Goal: Task Accomplishment & Management: Manage account settings

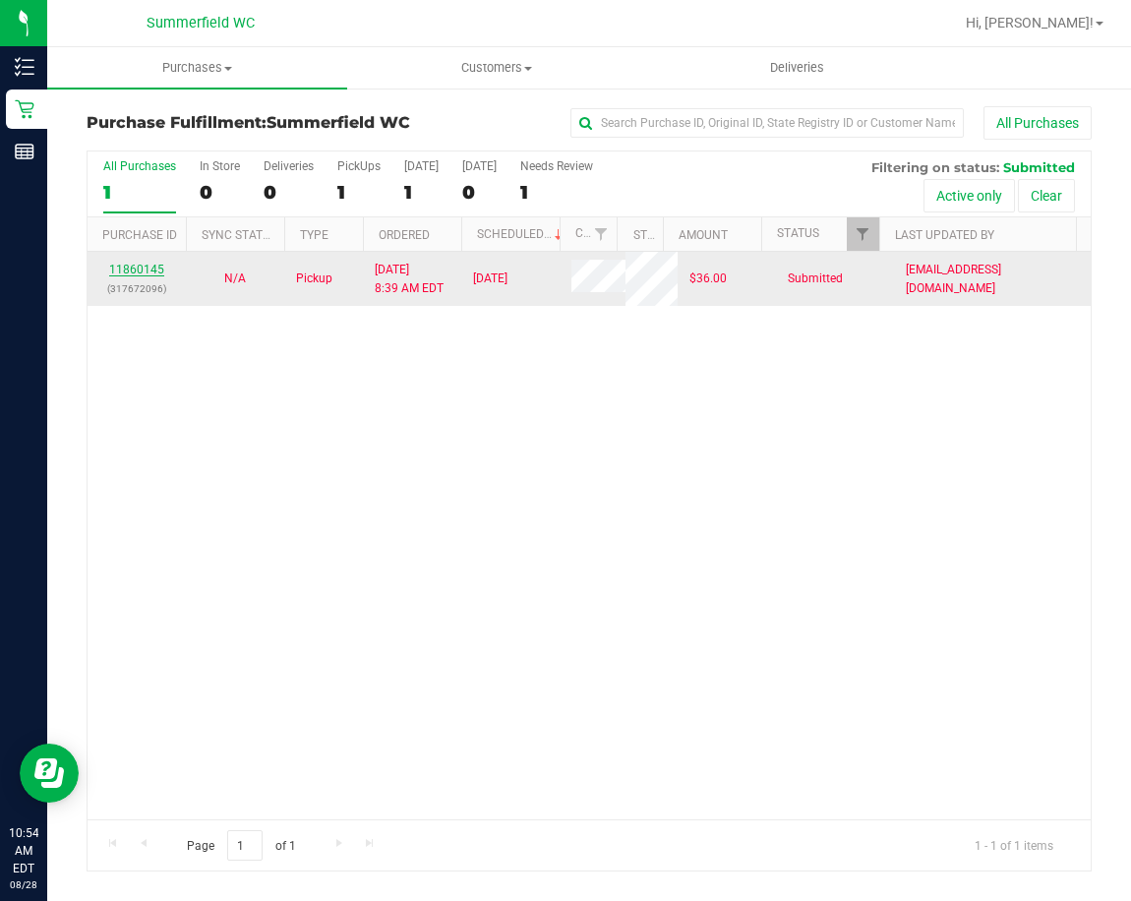
click at [143, 273] on link "11860145" at bounding box center [136, 270] width 55 height 14
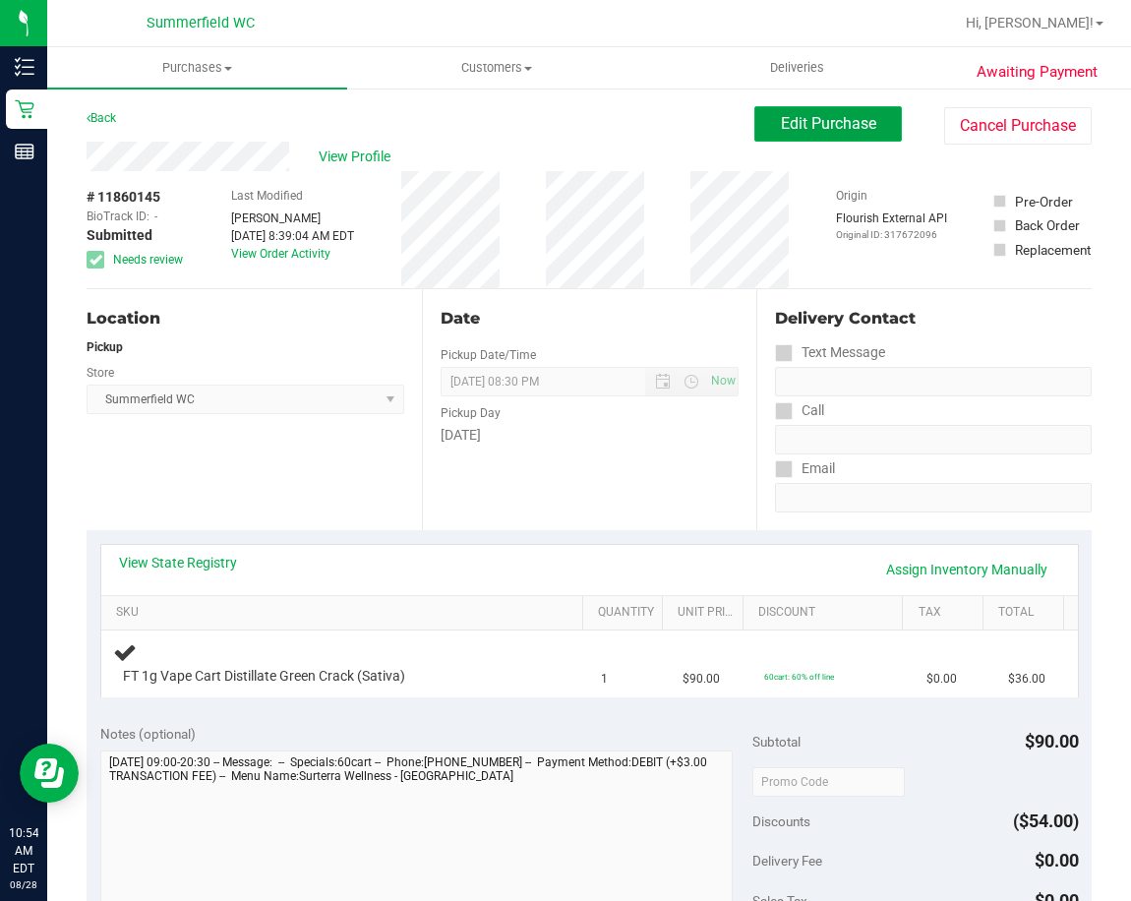
click at [810, 122] on span "Edit Purchase" at bounding box center [828, 123] width 95 height 19
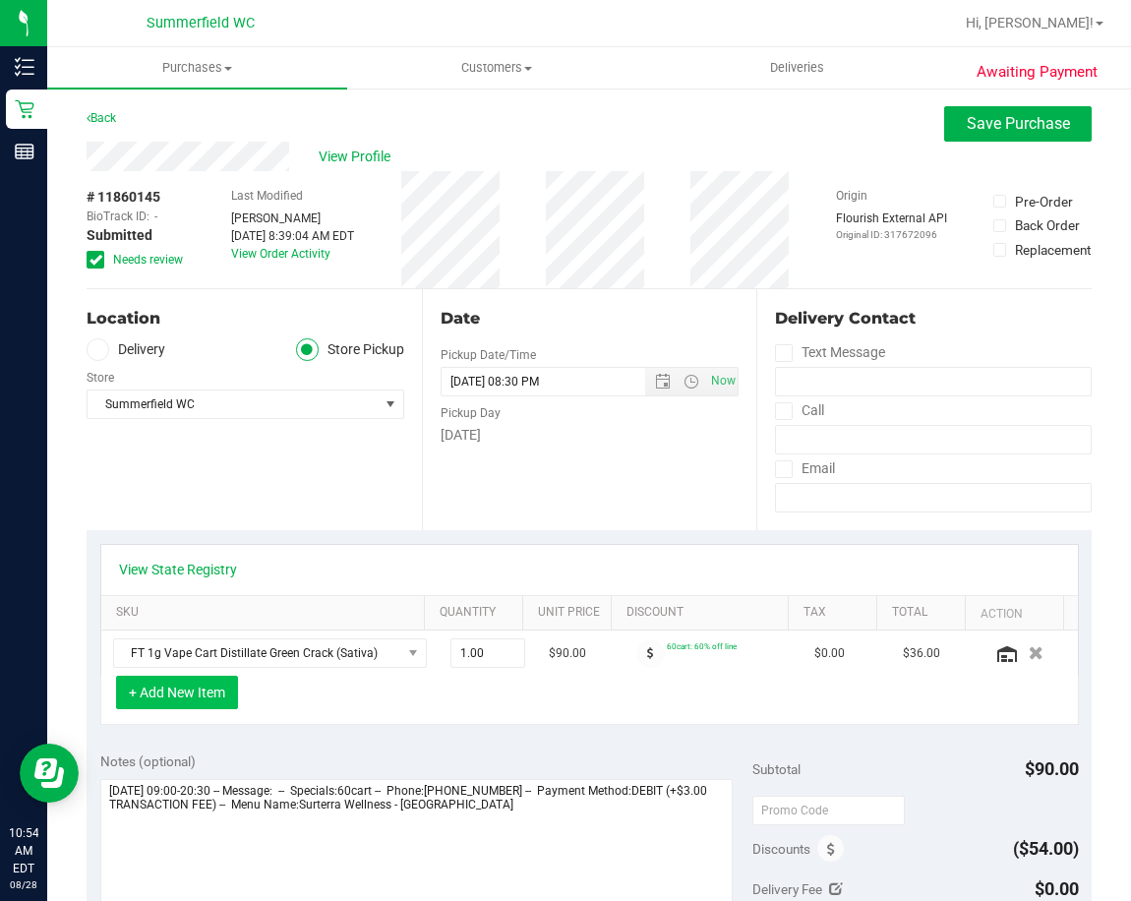
click at [187, 693] on button "+ Add New Item" at bounding box center [177, 692] width 122 height 33
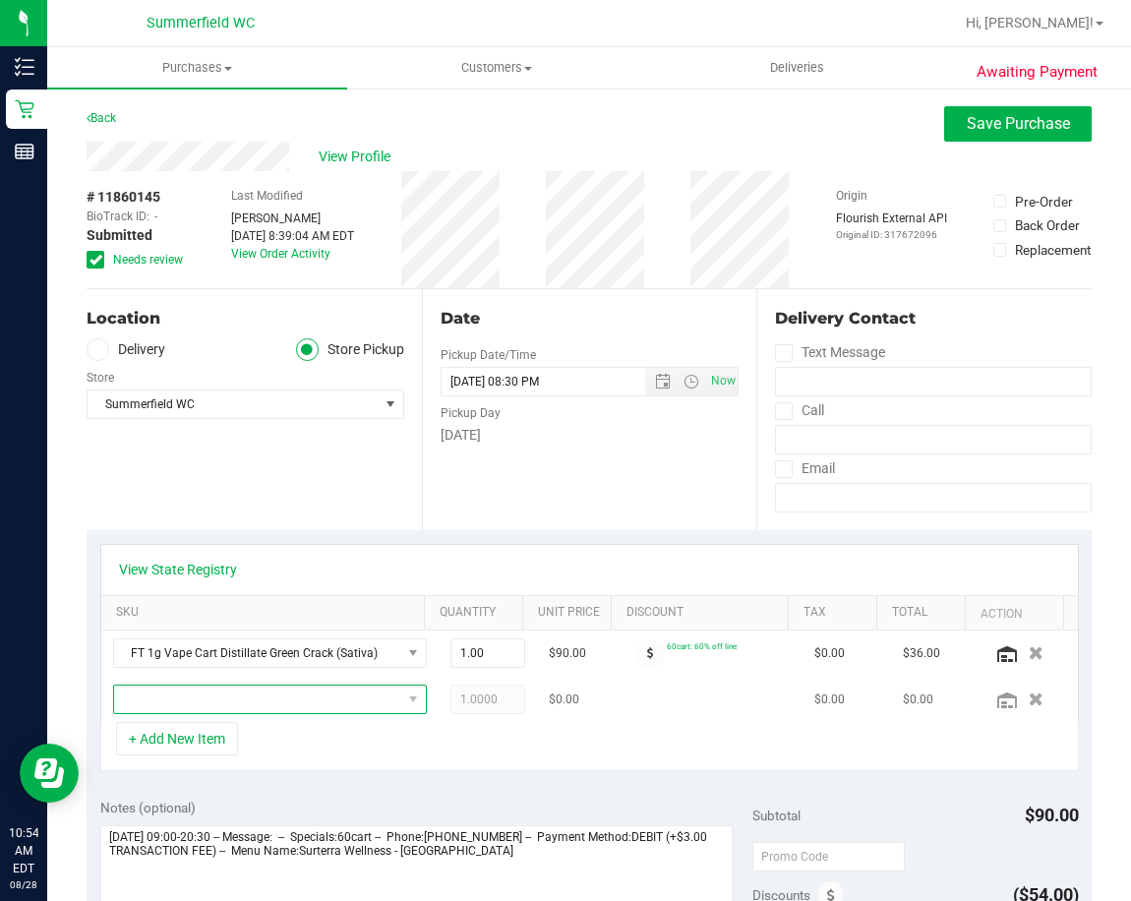
click at [313, 702] on span "NO DATA FOUND" at bounding box center [257, 699] width 287 height 28
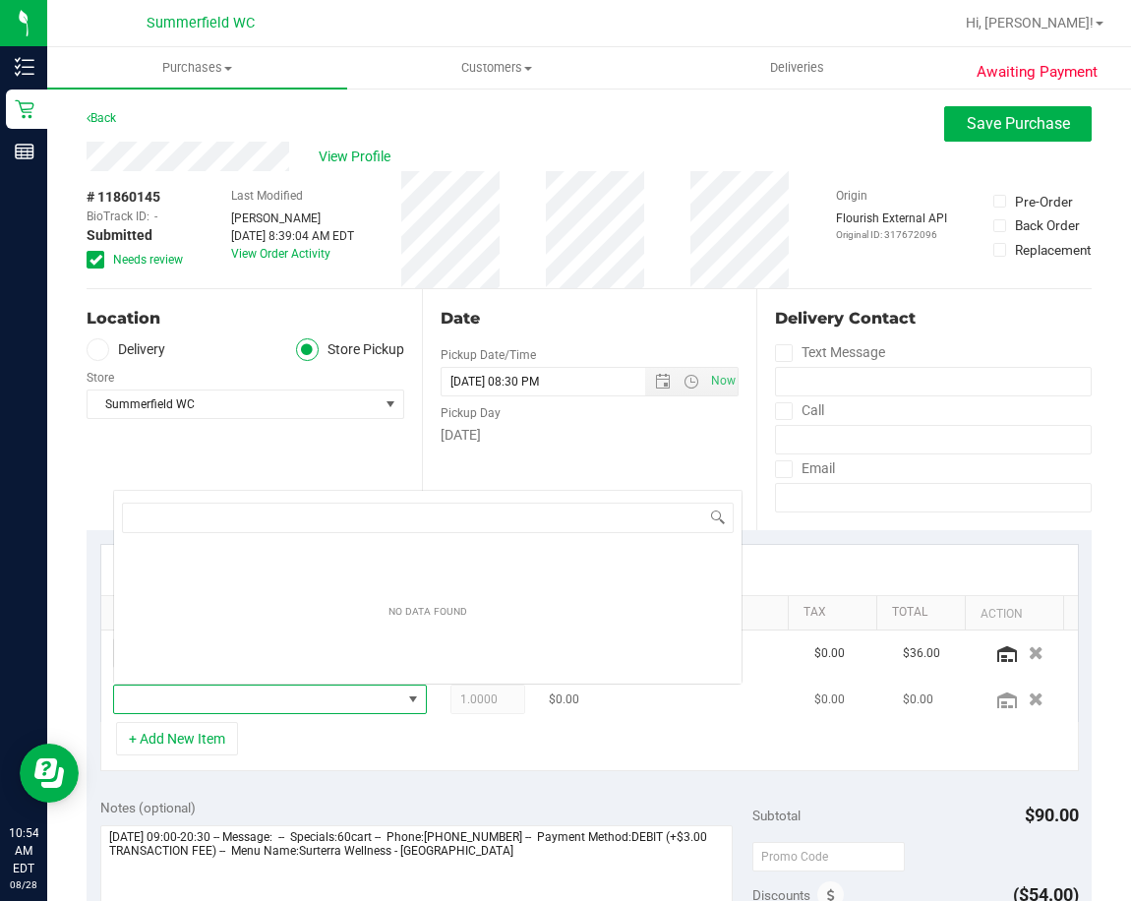
scroll to position [29, 269]
type input "g"
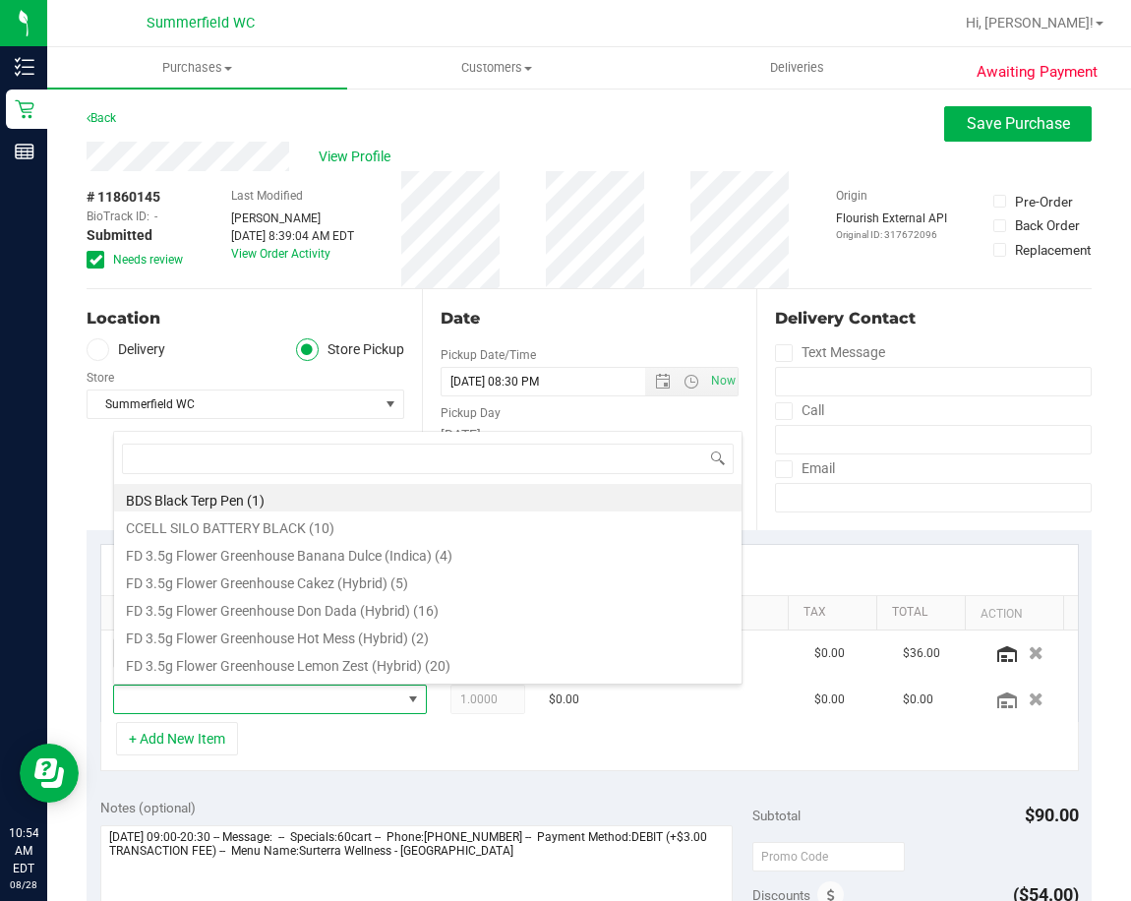
click at [796, 552] on div "View State Registry" at bounding box center [589, 570] width 976 height 50
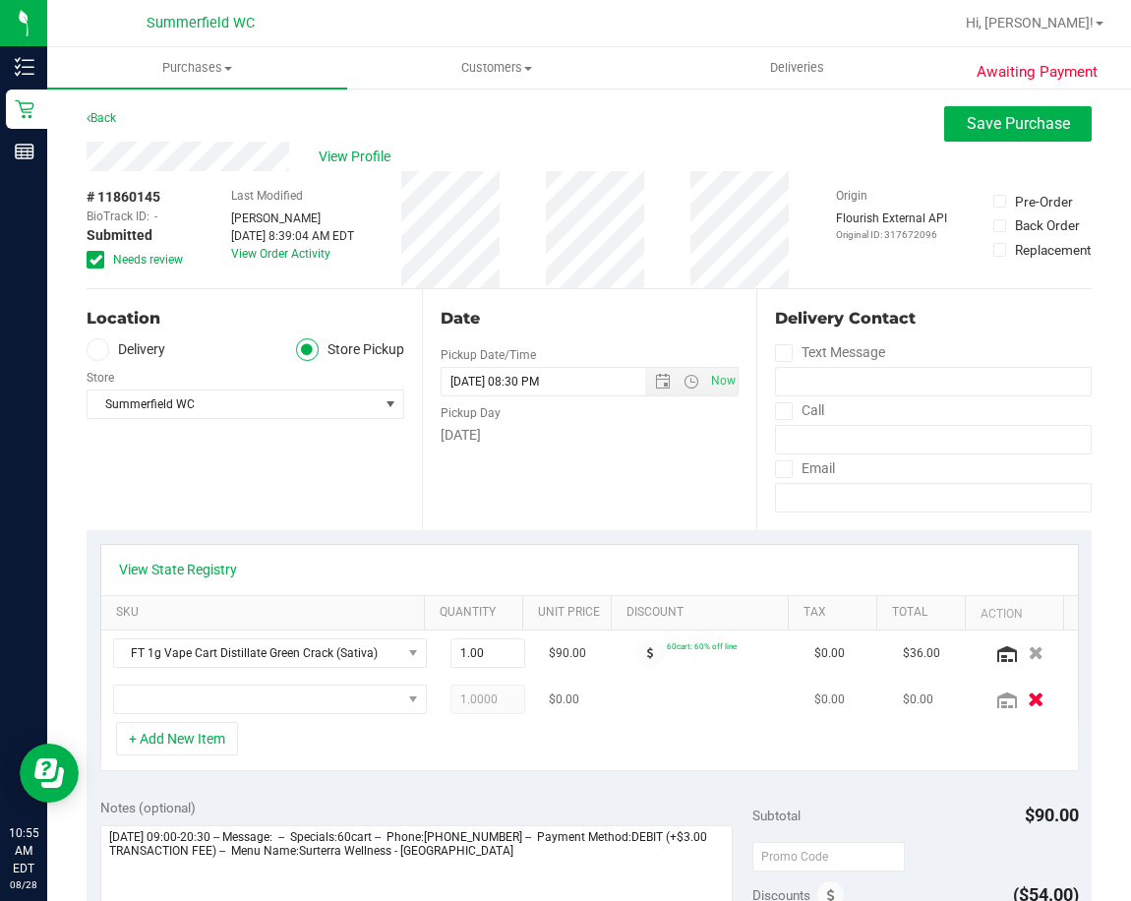
click at [1028, 699] on icon "button" at bounding box center [1036, 699] width 17 height 15
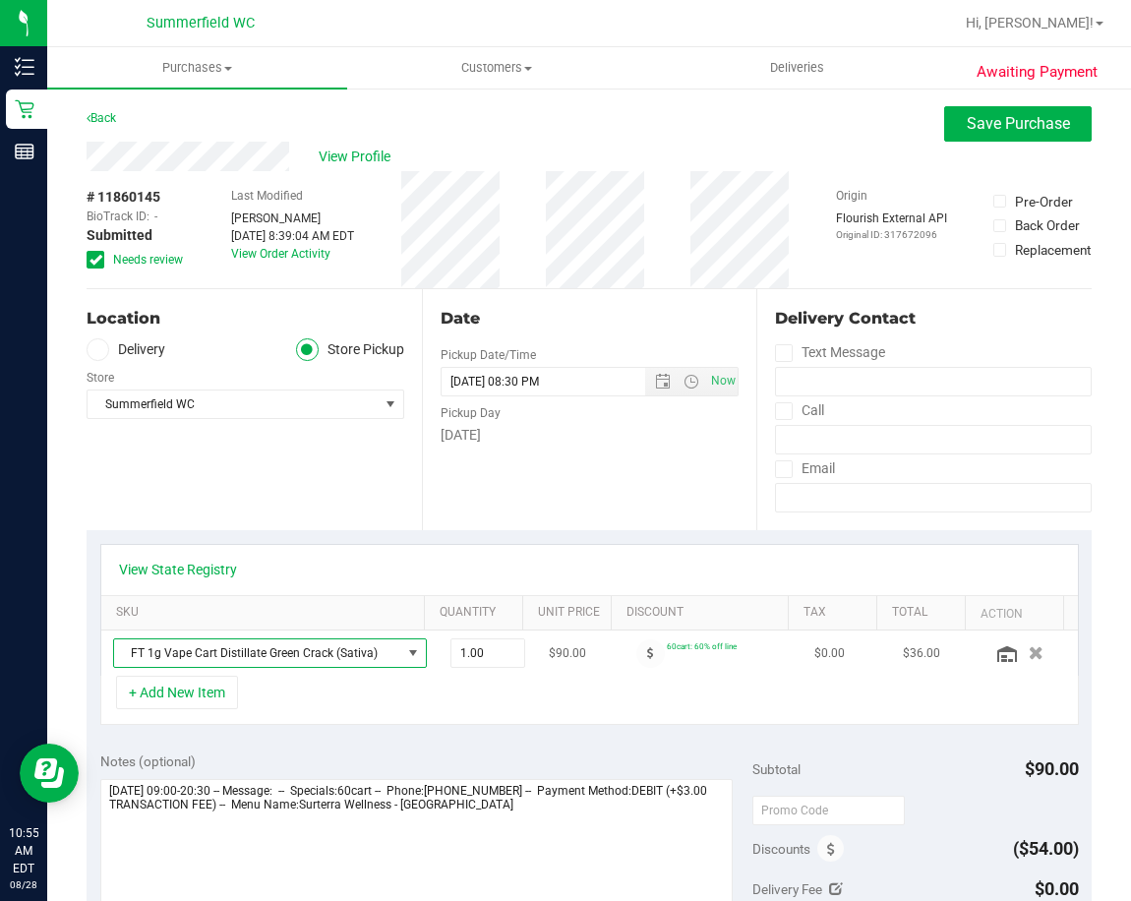
click at [405, 650] on span "NO DATA FOUND" at bounding box center [413, 653] width 16 height 16
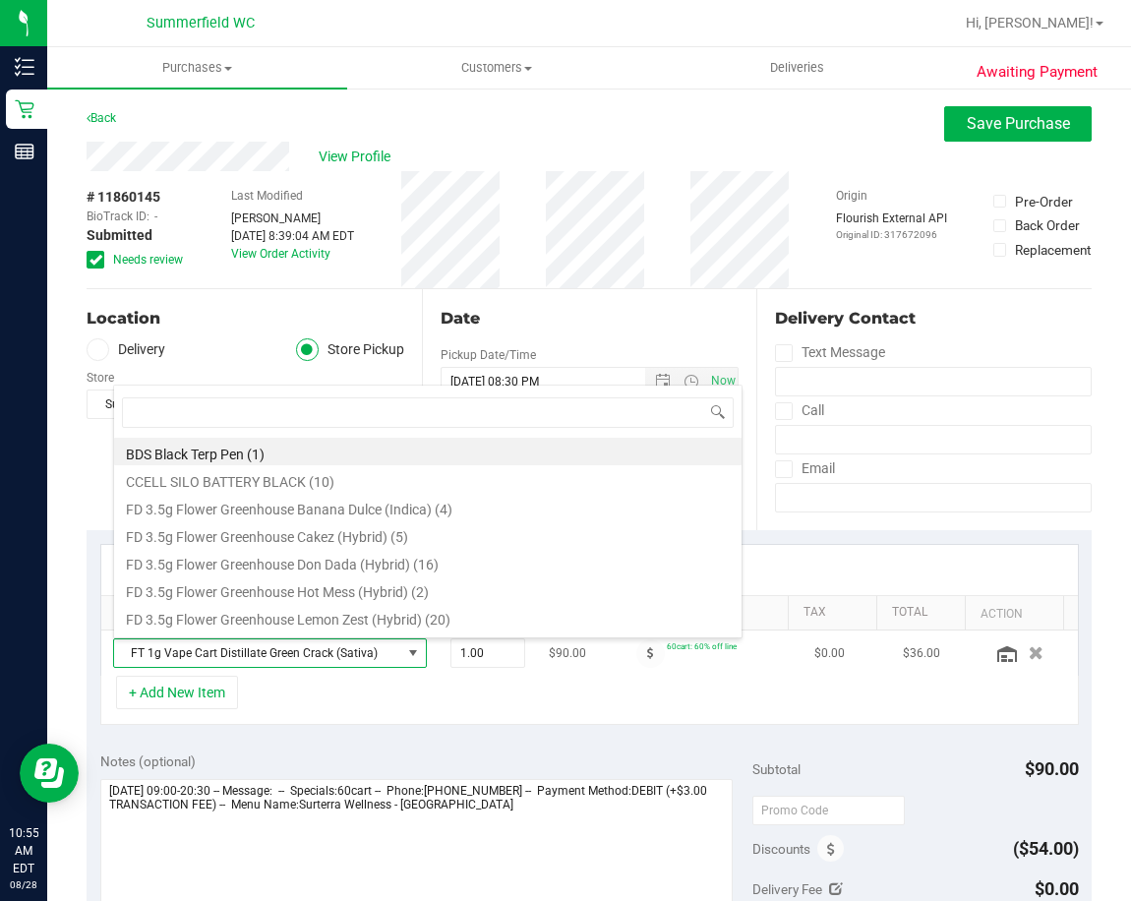
click at [196, 652] on span "FT 1g Vape Cart Distillate Green Crack (Sativa)" at bounding box center [257, 653] width 287 height 28
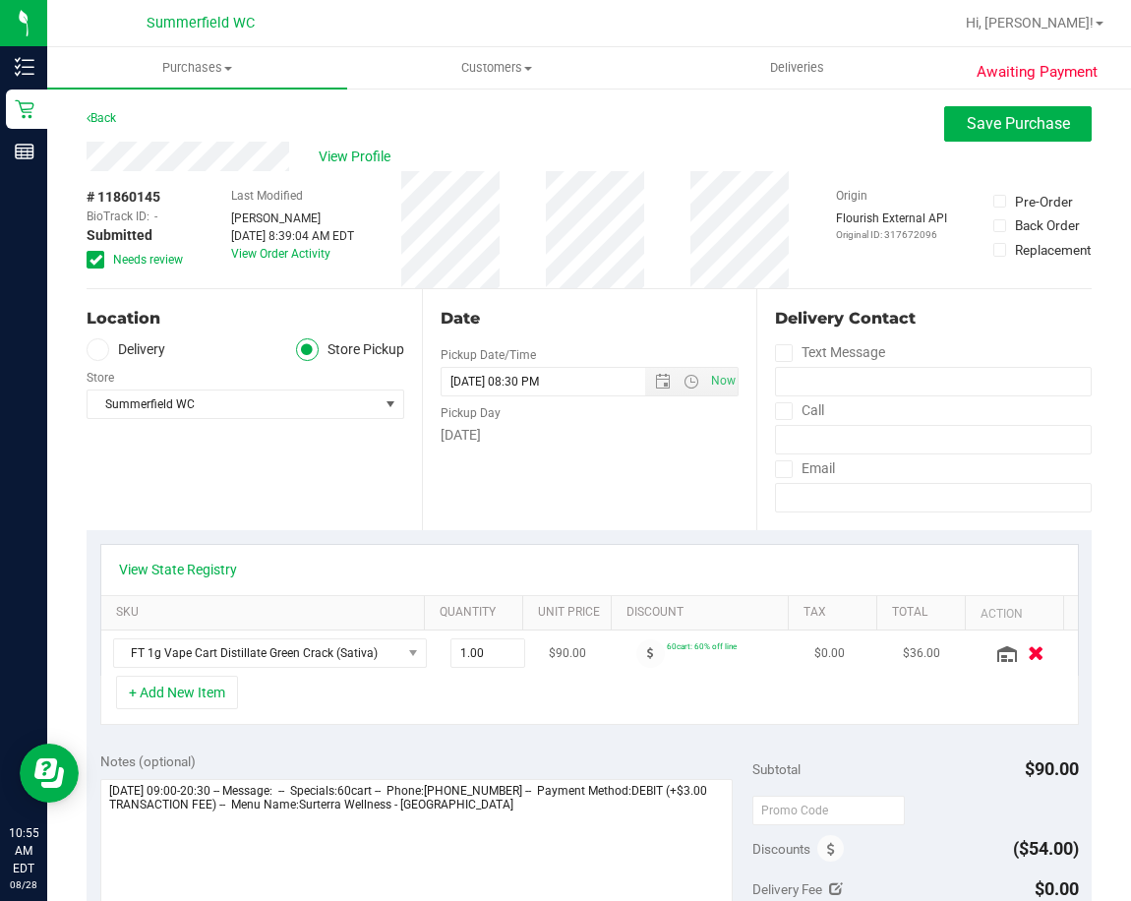
click at [1028, 650] on icon "button" at bounding box center [1036, 653] width 17 height 15
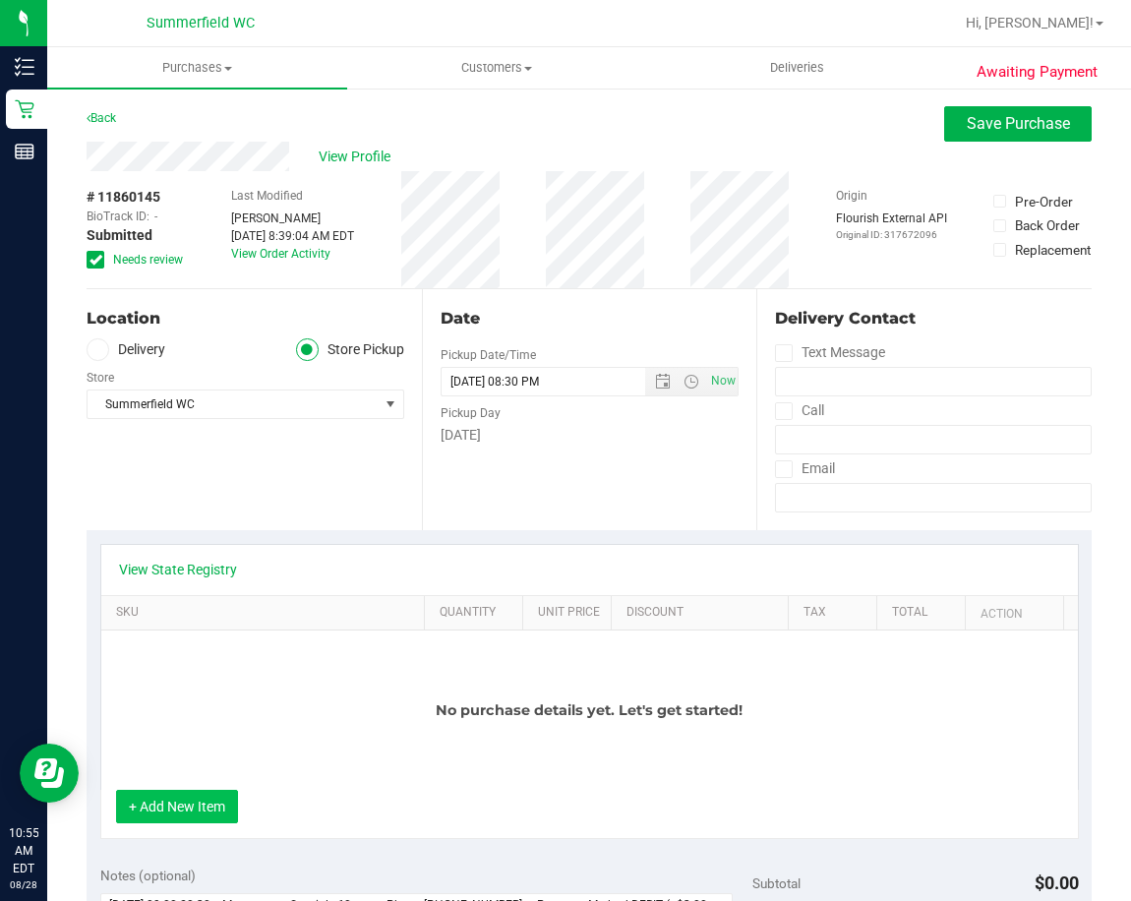
click at [182, 810] on button "+ Add New Item" at bounding box center [177, 806] width 122 height 33
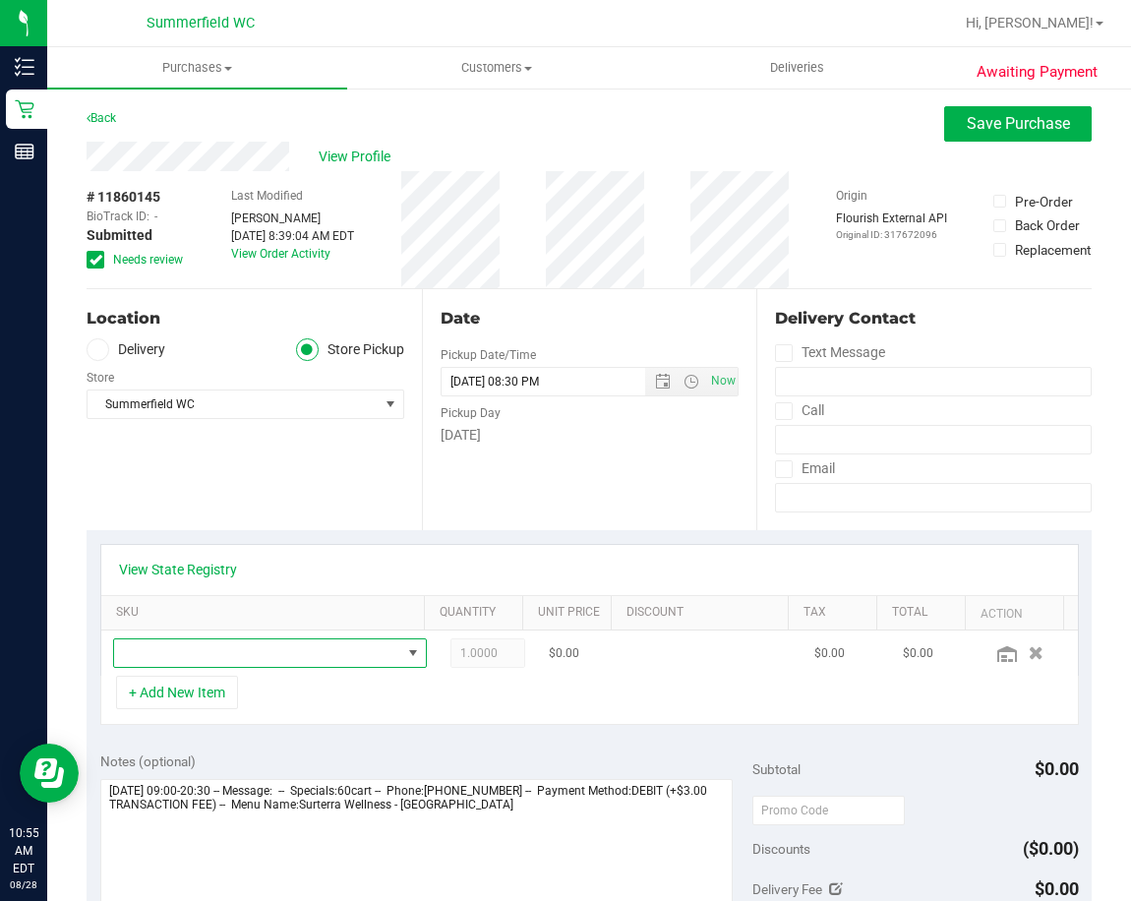
click at [400, 656] on span "NO DATA FOUND" at bounding box center [412, 653] width 25 height 28
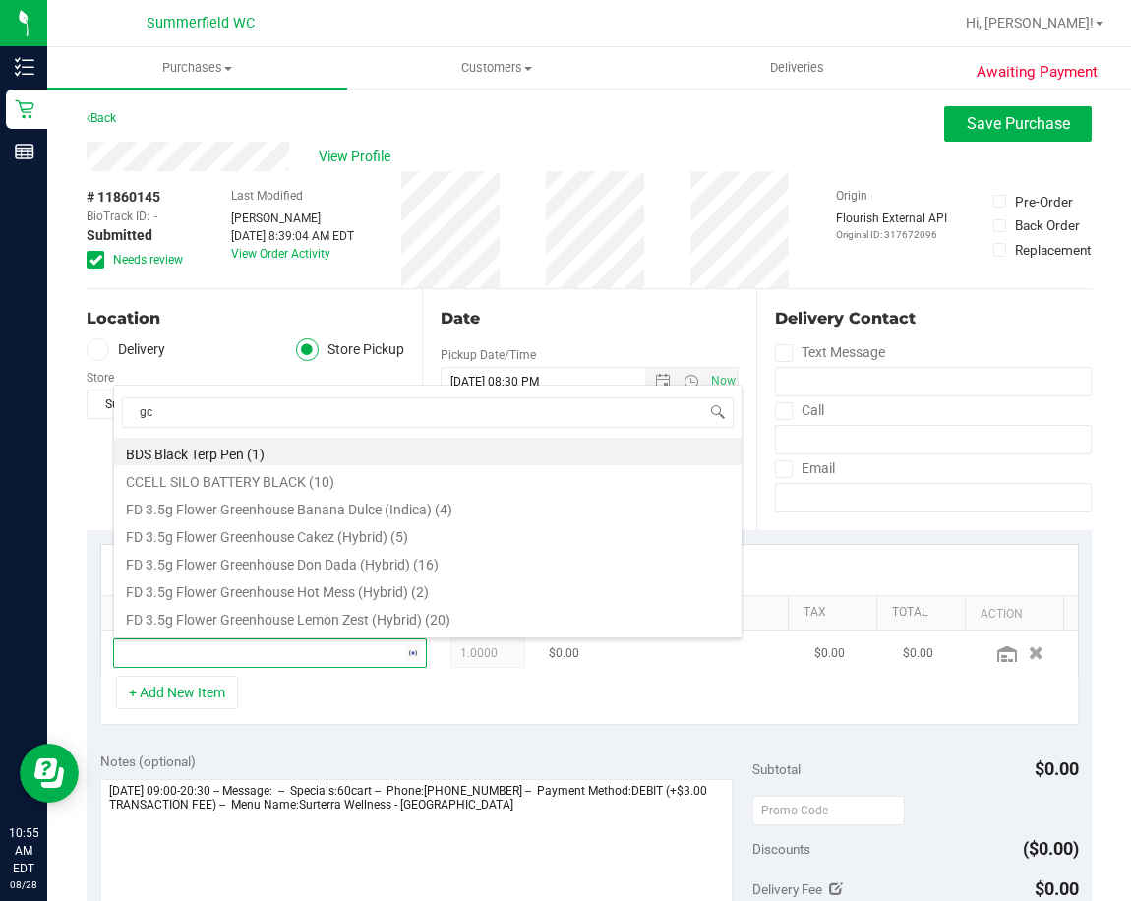
type input "gck"
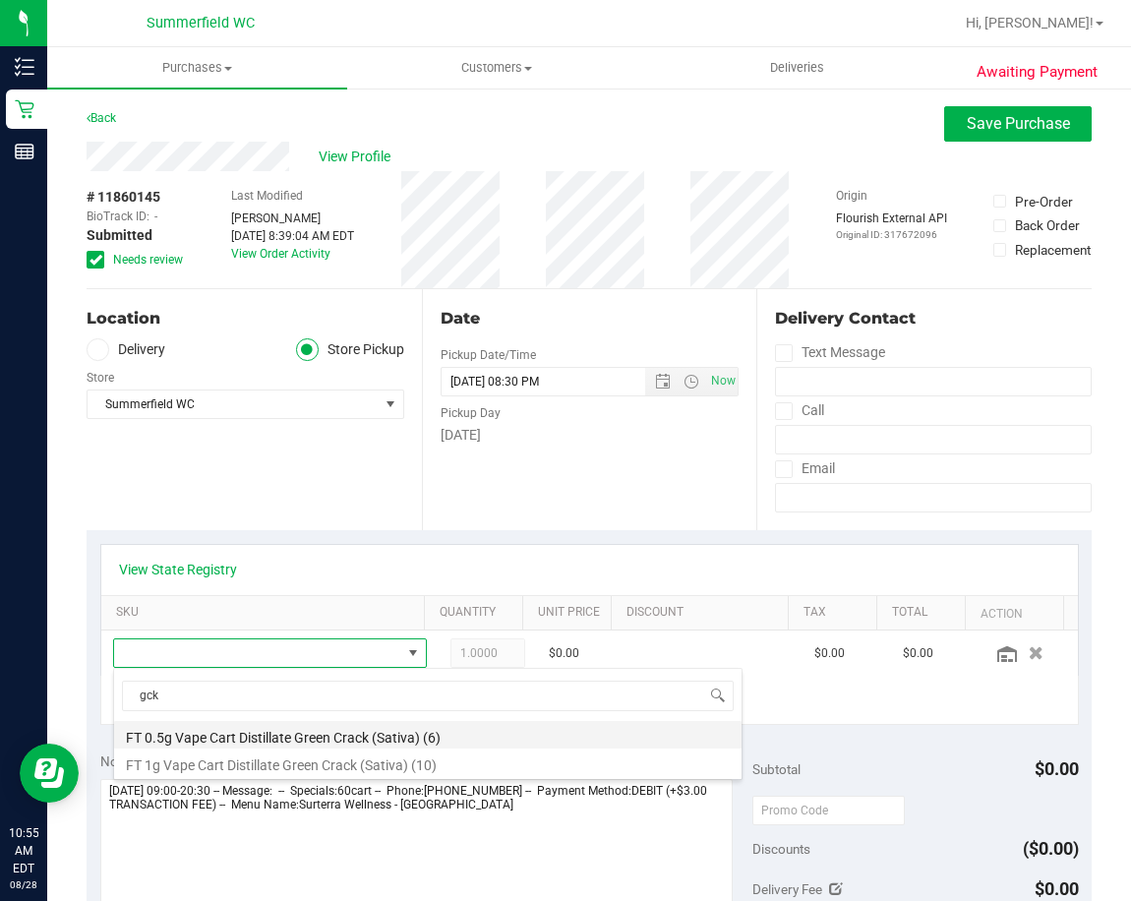
click at [293, 734] on li "FT 0.5g Vape Cart Distillate Green Crack (Sativa) (6)" at bounding box center [427, 735] width 627 height 28
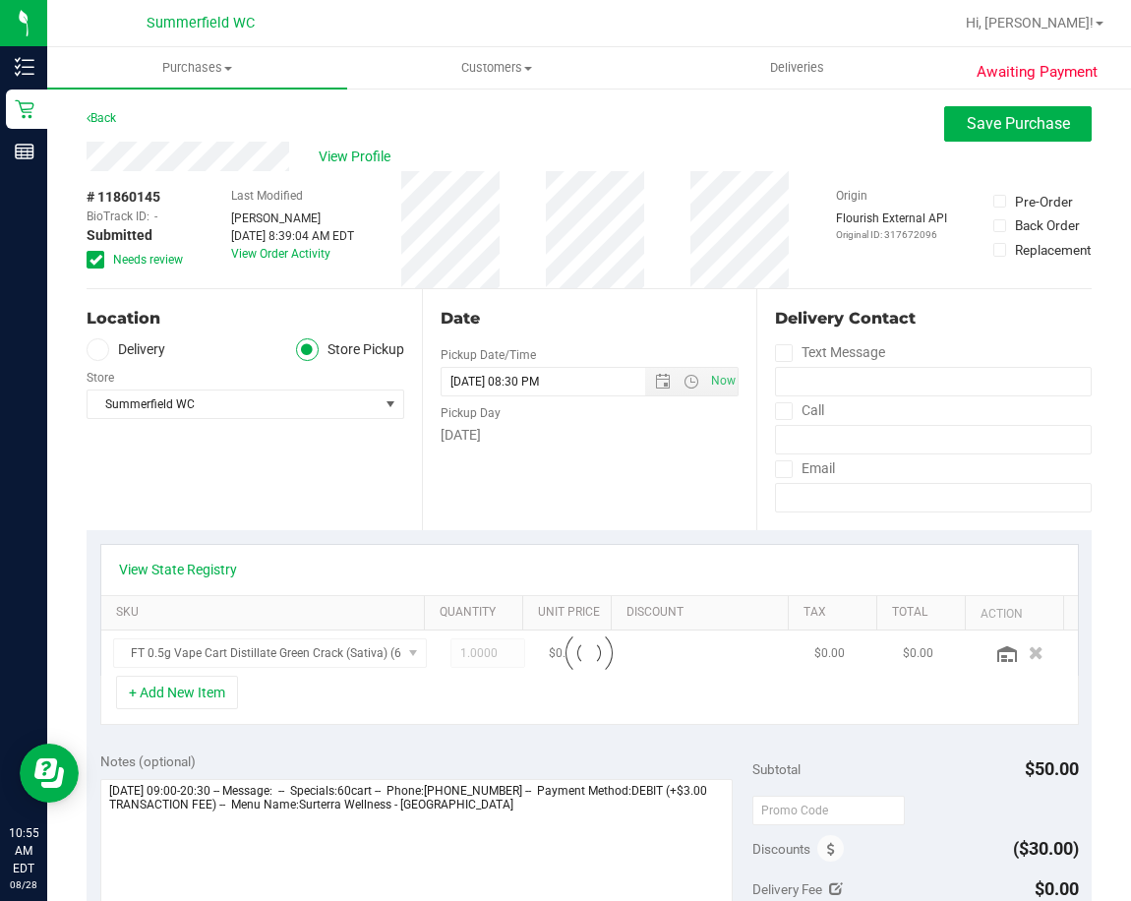
click at [561, 704] on div "+ Add New Item" at bounding box center [589, 700] width 978 height 49
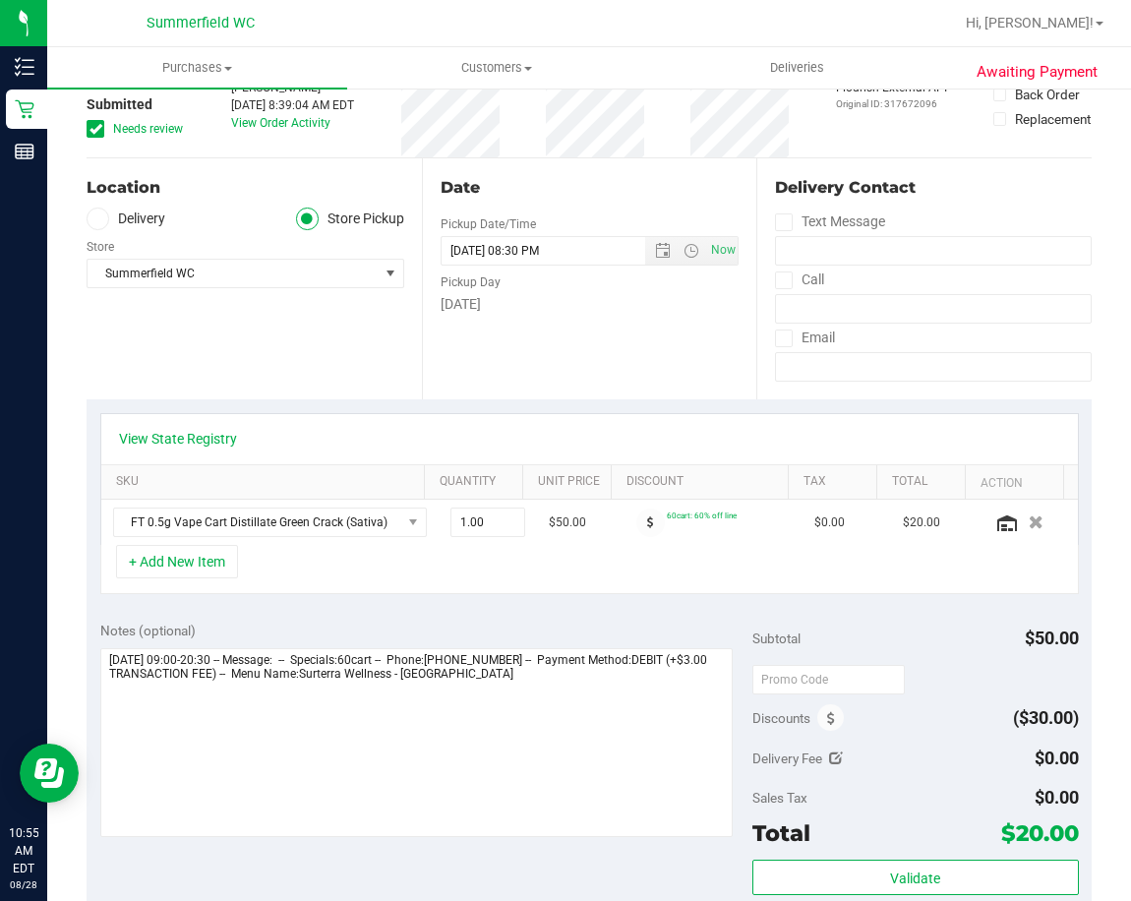
scroll to position [393, 0]
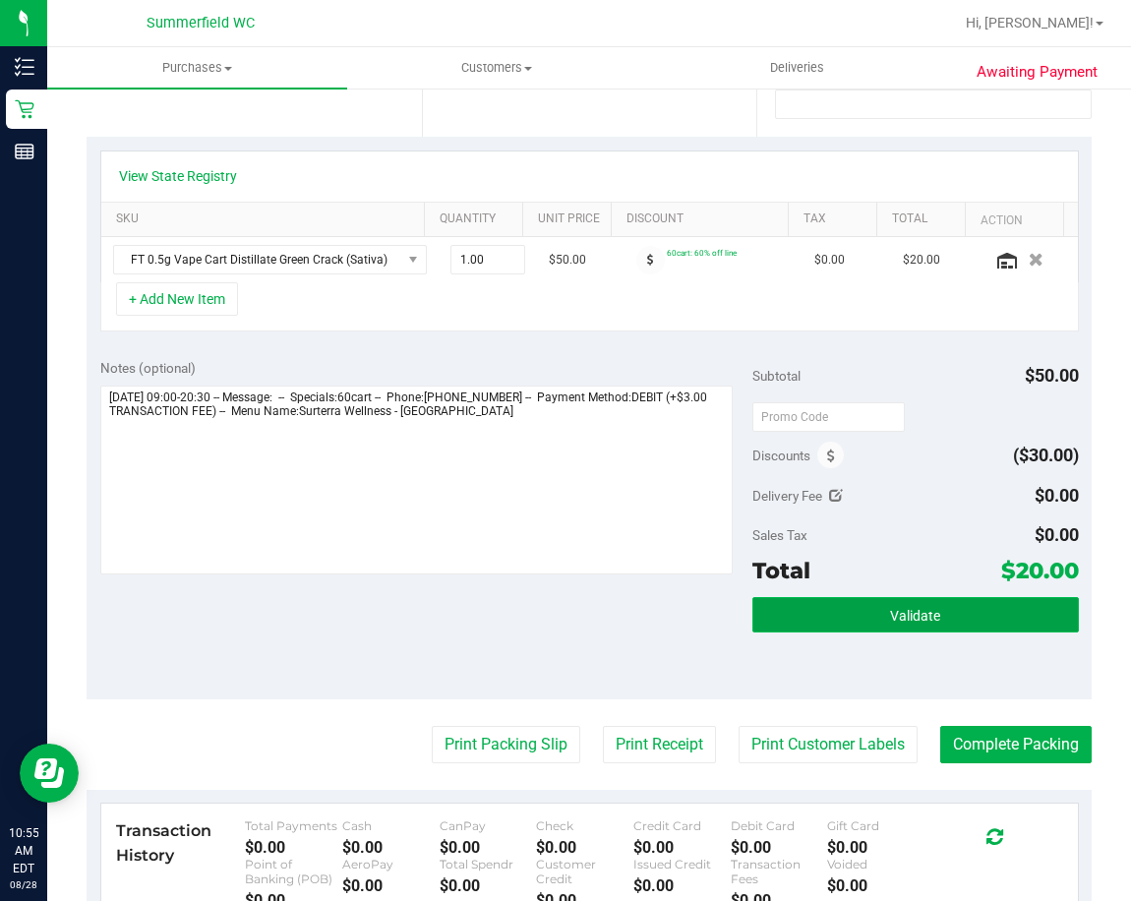
click at [950, 621] on button "Validate" at bounding box center [915, 614] width 326 height 35
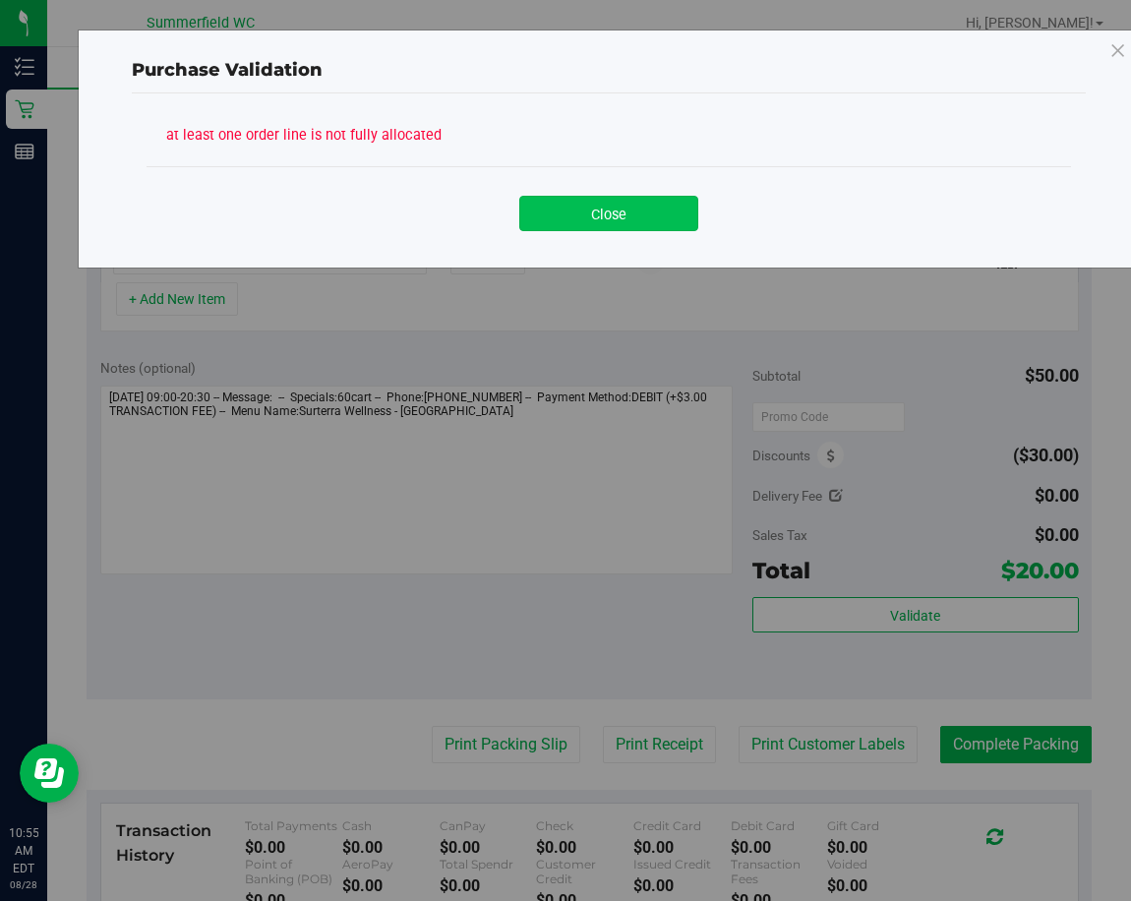
click at [644, 213] on button "Close" at bounding box center [608, 213] width 179 height 35
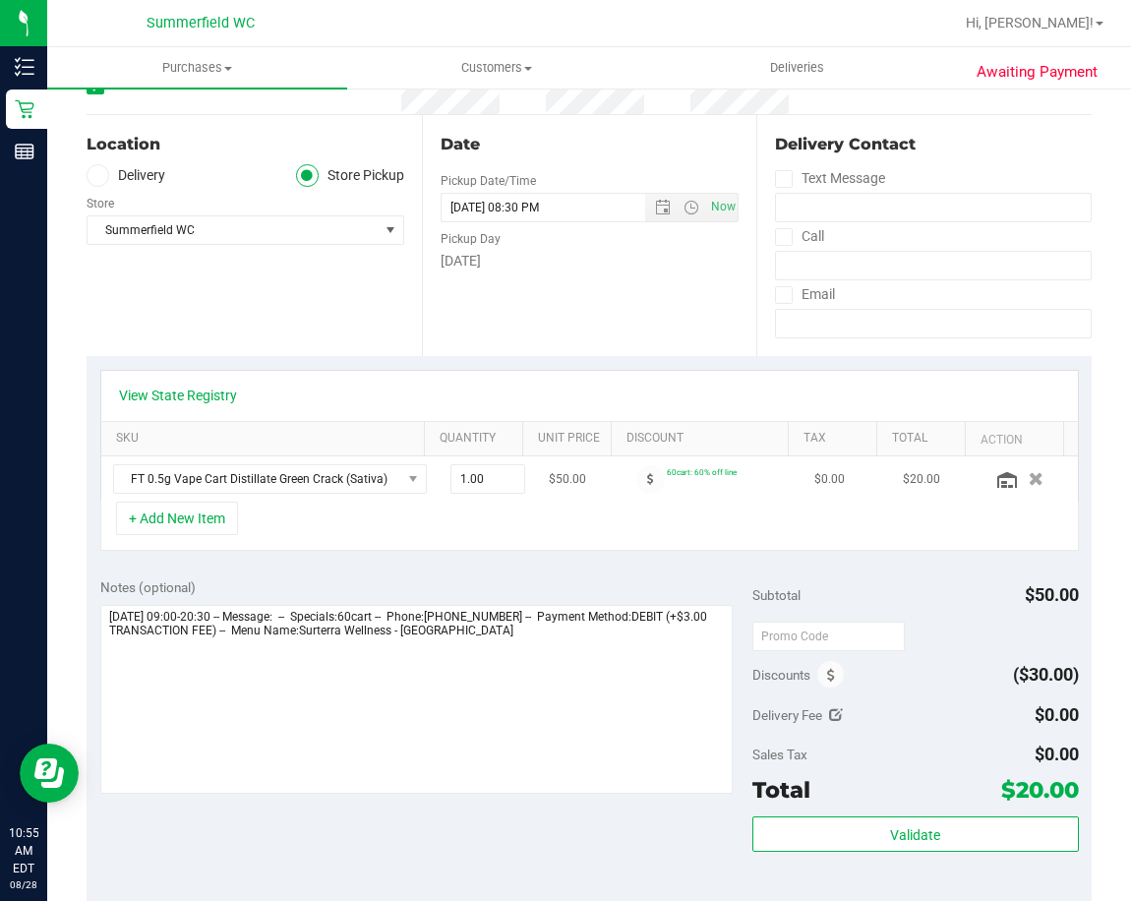
scroll to position [0, 0]
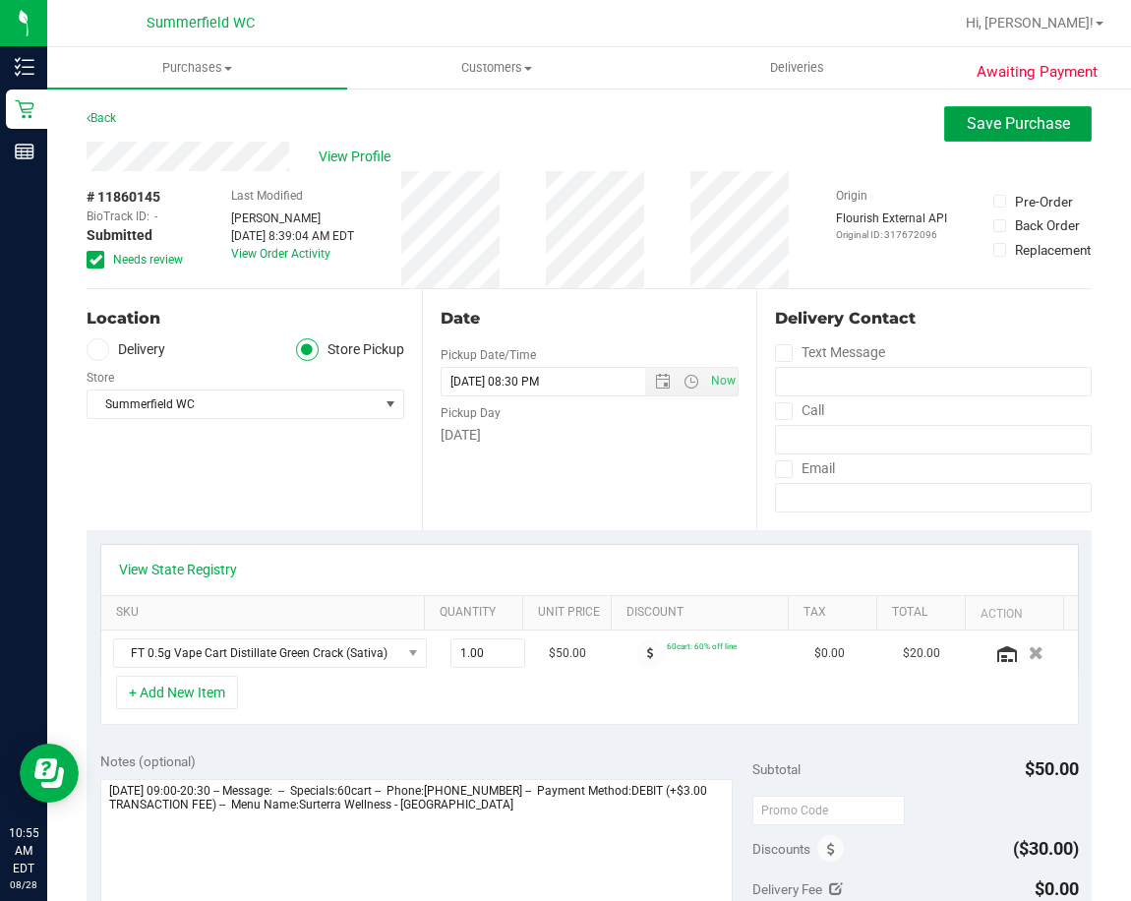
click at [1018, 130] on span "Save Purchase" at bounding box center [1018, 123] width 103 height 19
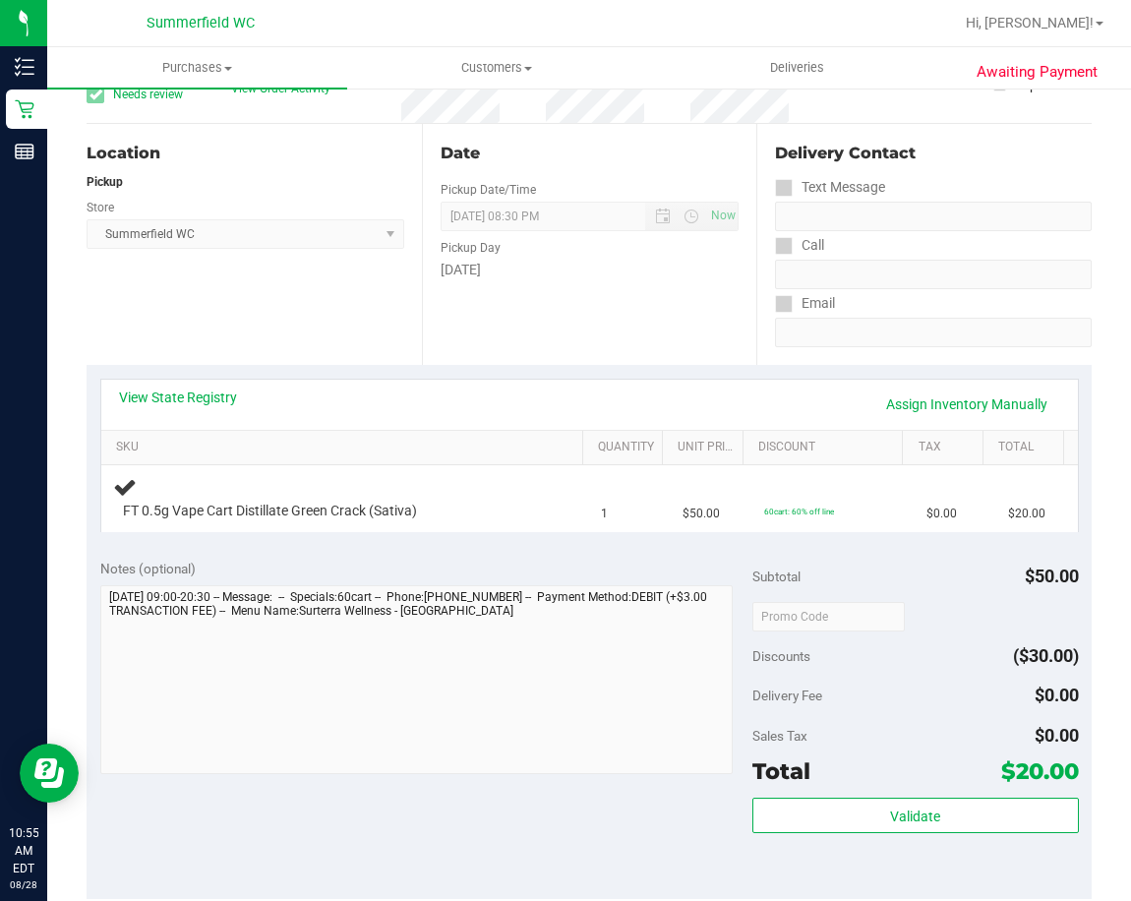
scroll to position [393, 0]
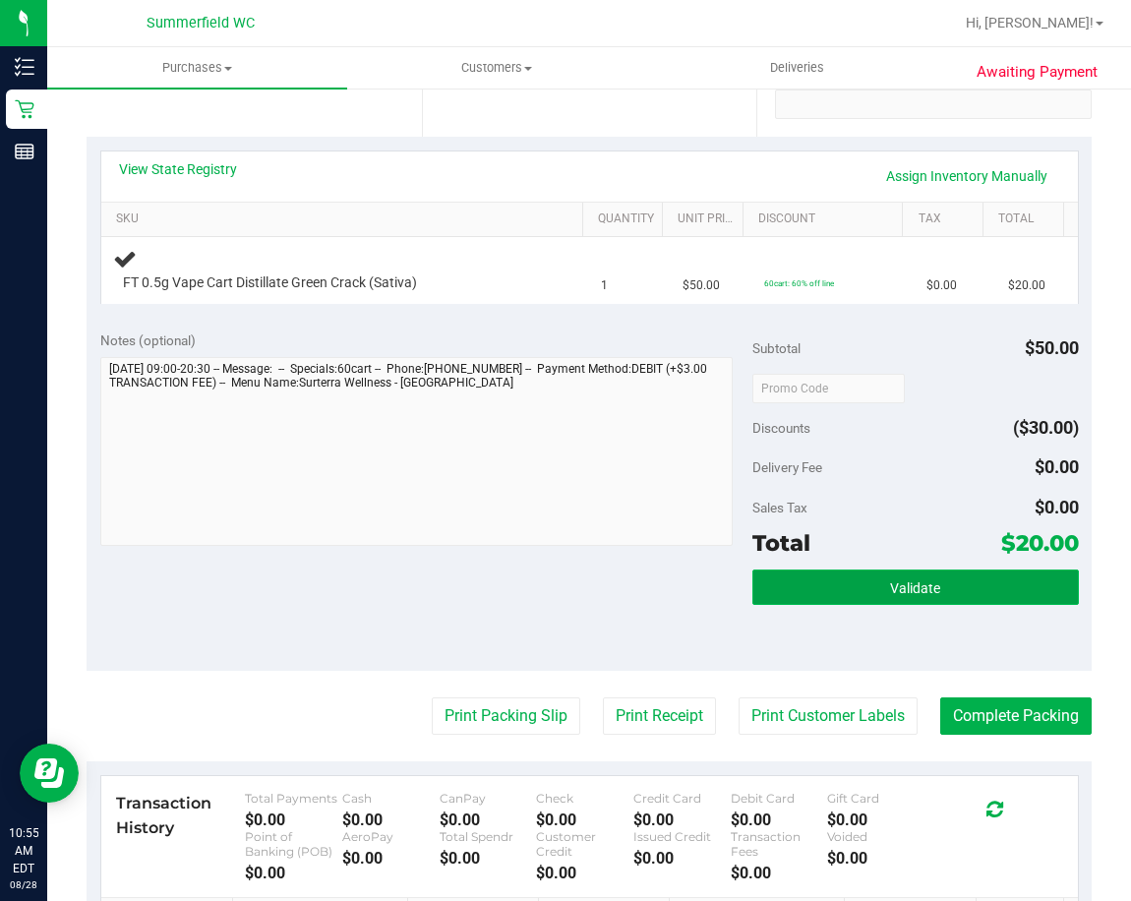
click at [828, 591] on button "Validate" at bounding box center [915, 586] width 326 height 35
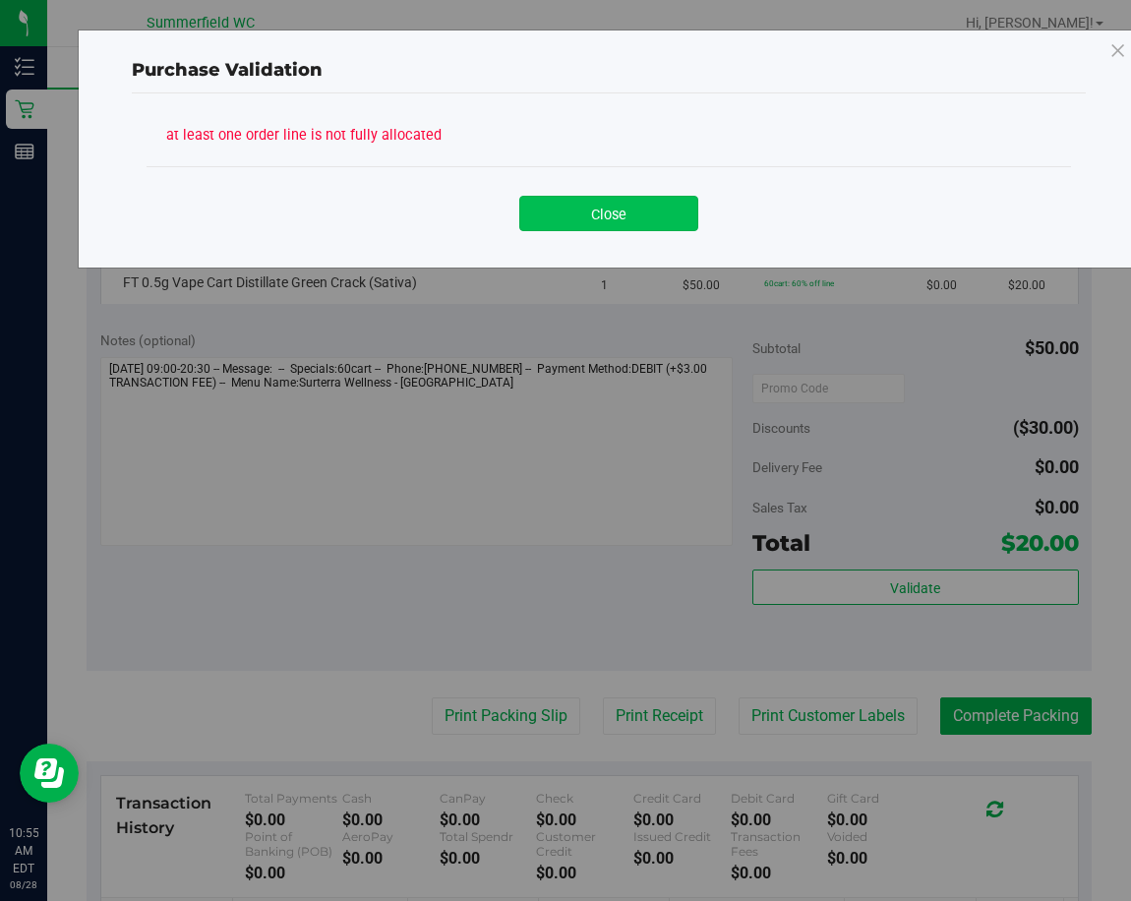
click at [594, 215] on button "Close" at bounding box center [608, 213] width 179 height 35
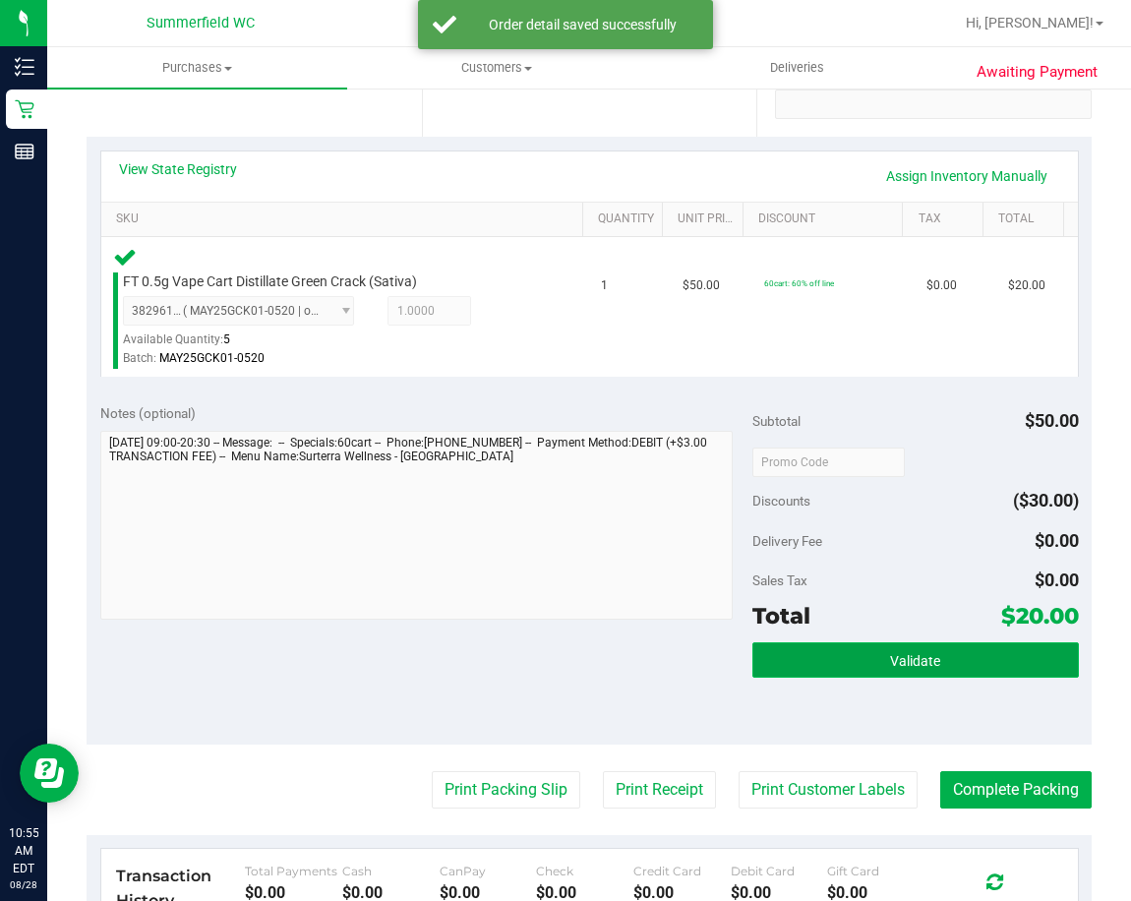
click at [863, 663] on button "Validate" at bounding box center [915, 659] width 326 height 35
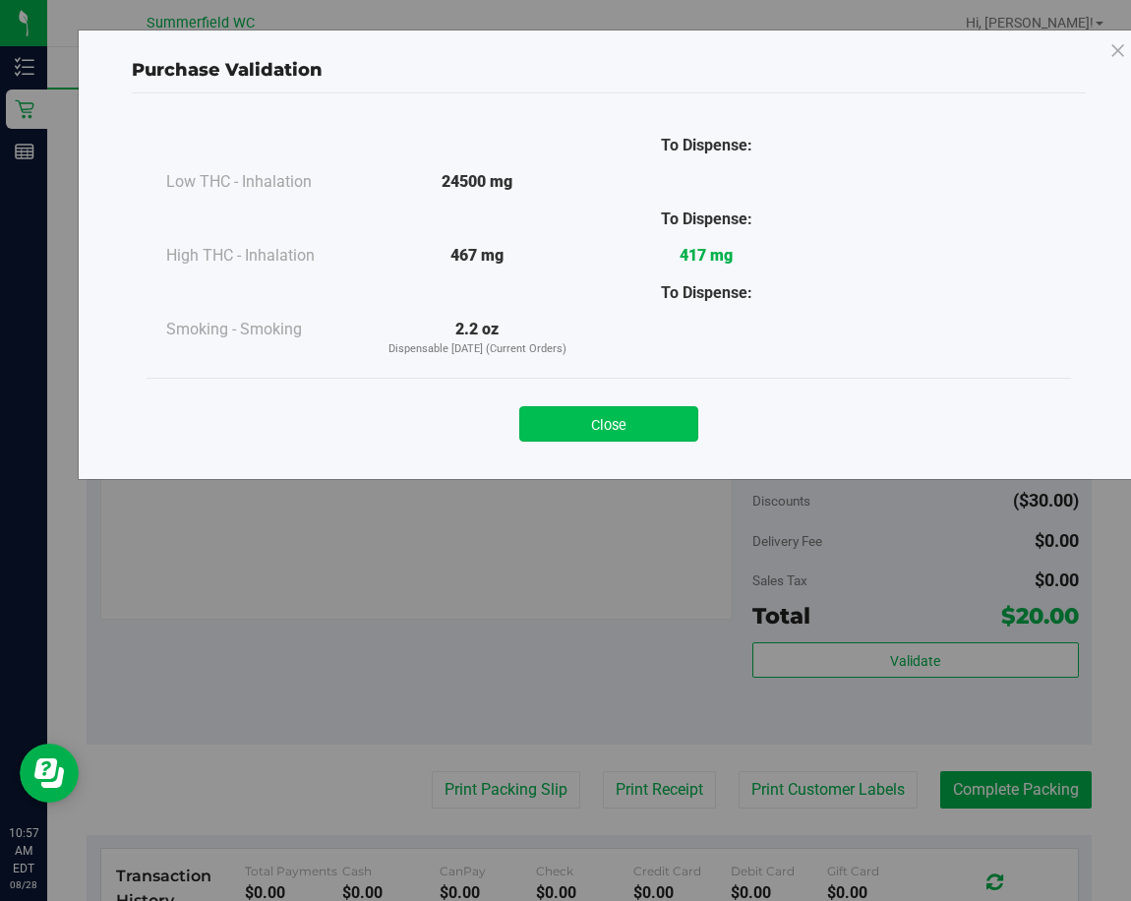
click at [614, 425] on button "Close" at bounding box center [608, 423] width 179 height 35
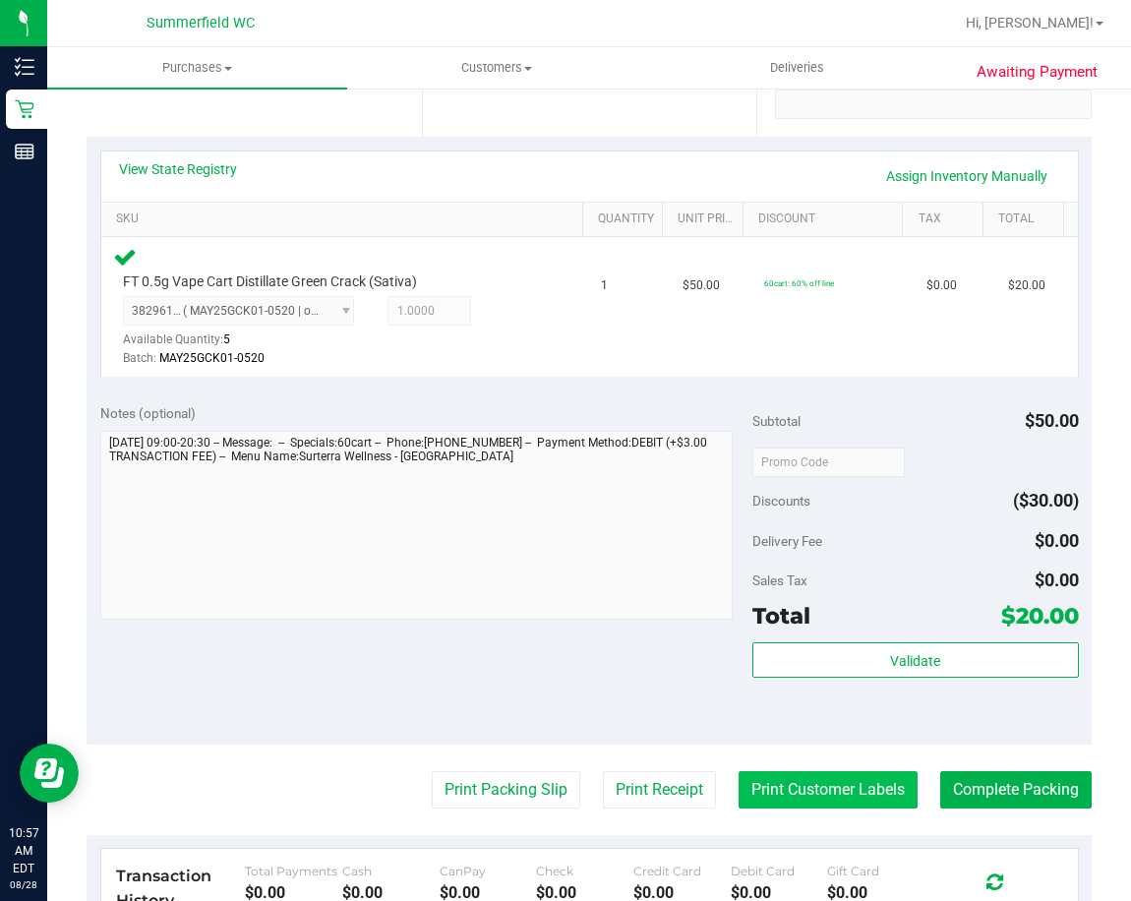
click at [816, 780] on button "Print Customer Labels" at bounding box center [827, 789] width 179 height 37
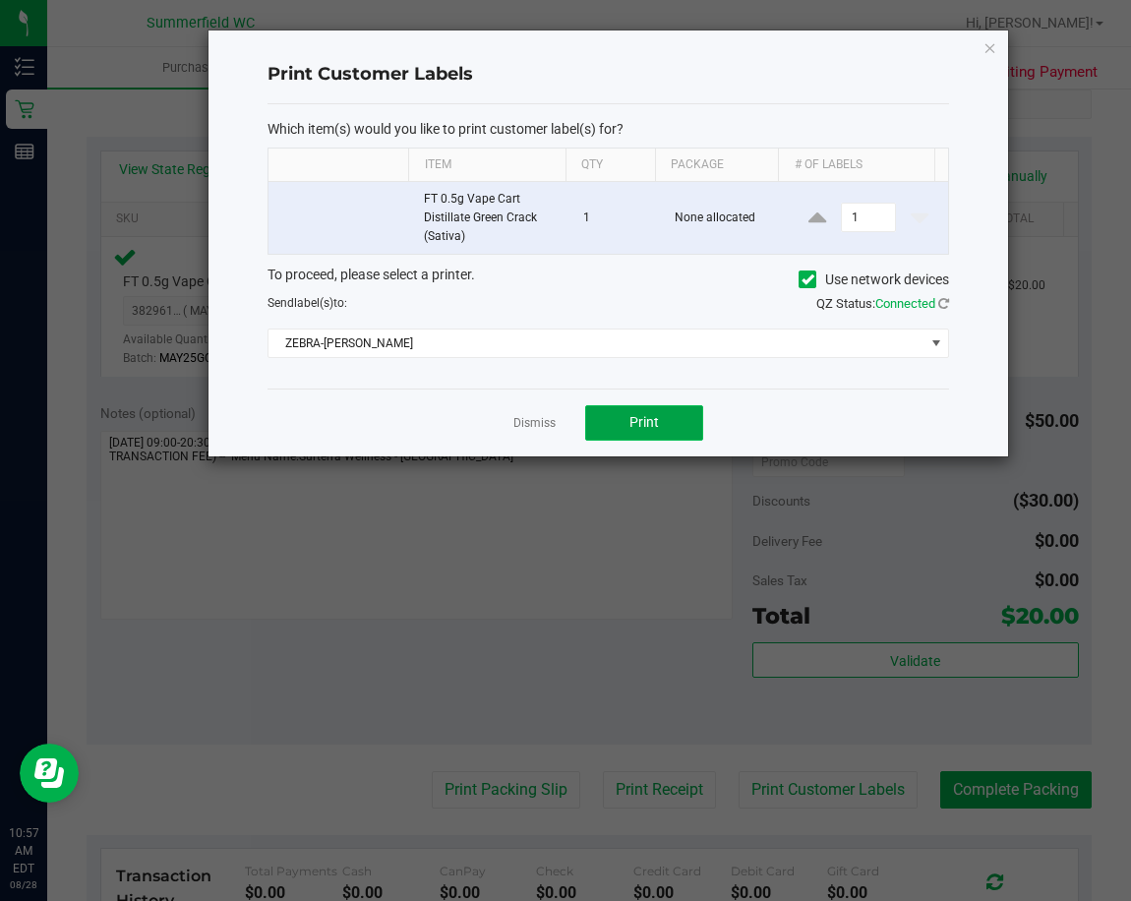
click at [666, 423] on button "Print" at bounding box center [644, 422] width 118 height 35
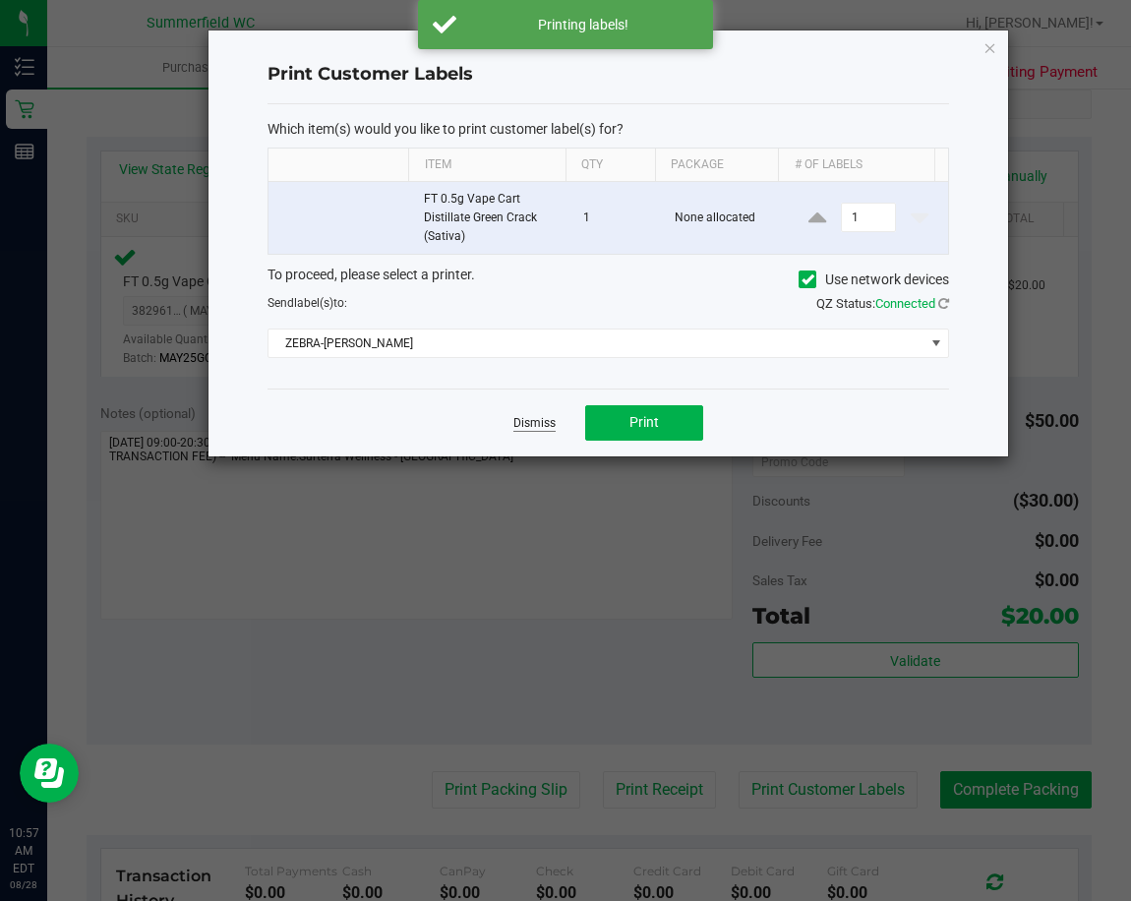
click at [528, 432] on link "Dismiss" at bounding box center [534, 423] width 42 height 17
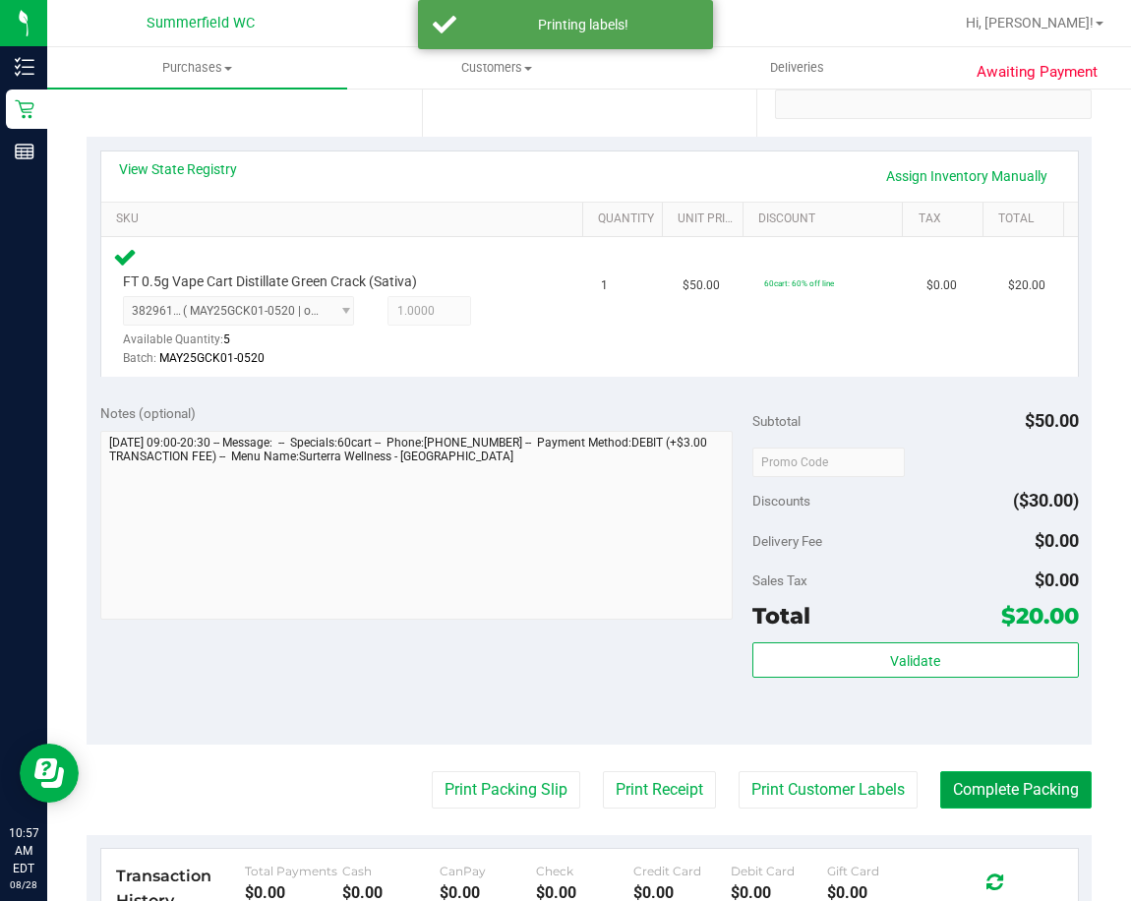
click at [994, 798] on button "Complete Packing" at bounding box center [1015, 789] width 151 height 37
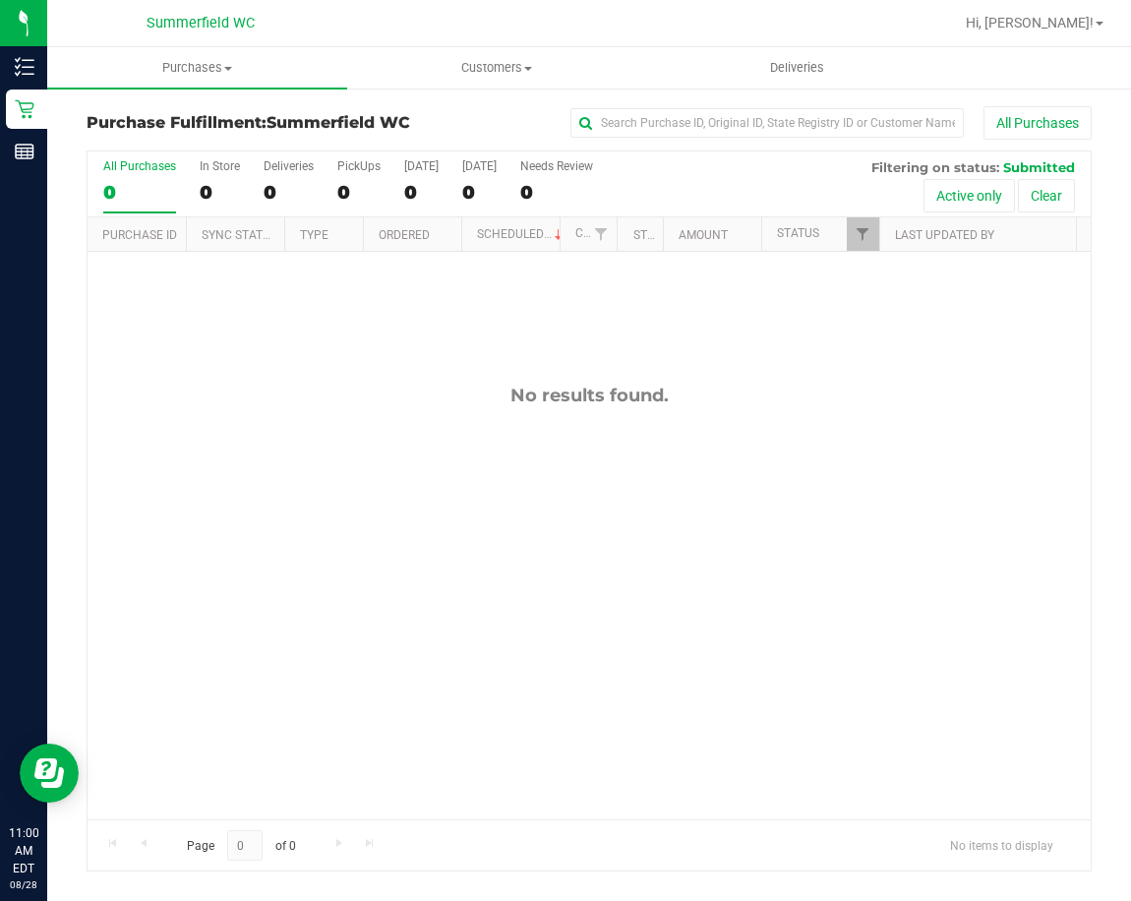
click at [669, 613] on div "No results found." at bounding box center [589, 602] width 1003 height 700
click at [615, 597] on div "No results found." at bounding box center [589, 602] width 1003 height 700
click at [722, 616] on div "No results found." at bounding box center [589, 602] width 1003 height 700
click at [434, 511] on div "No results found." at bounding box center [589, 602] width 1003 height 700
click at [383, 497] on div "No results found." at bounding box center [589, 602] width 1003 height 700
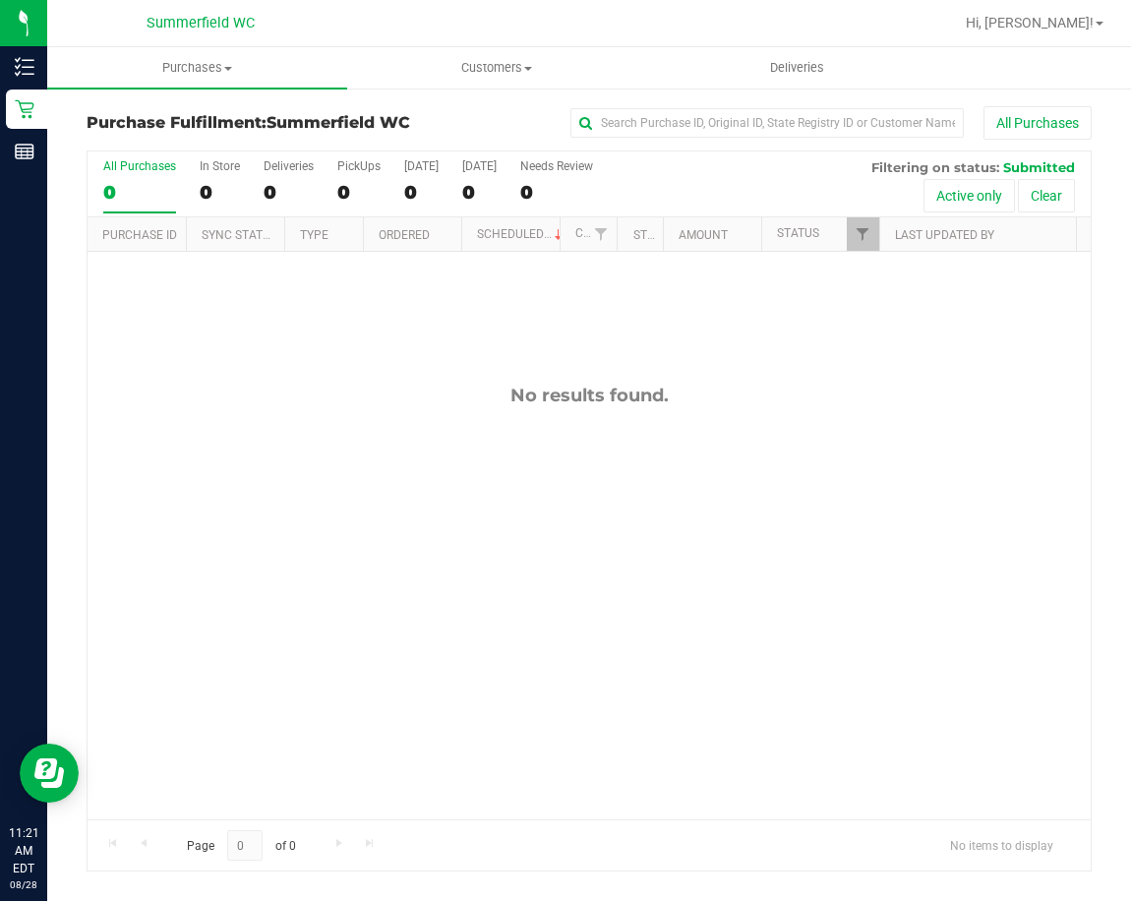
click at [378, 569] on div "No results found." at bounding box center [589, 602] width 1003 height 700
click at [411, 481] on div "No results found." at bounding box center [589, 602] width 1003 height 700
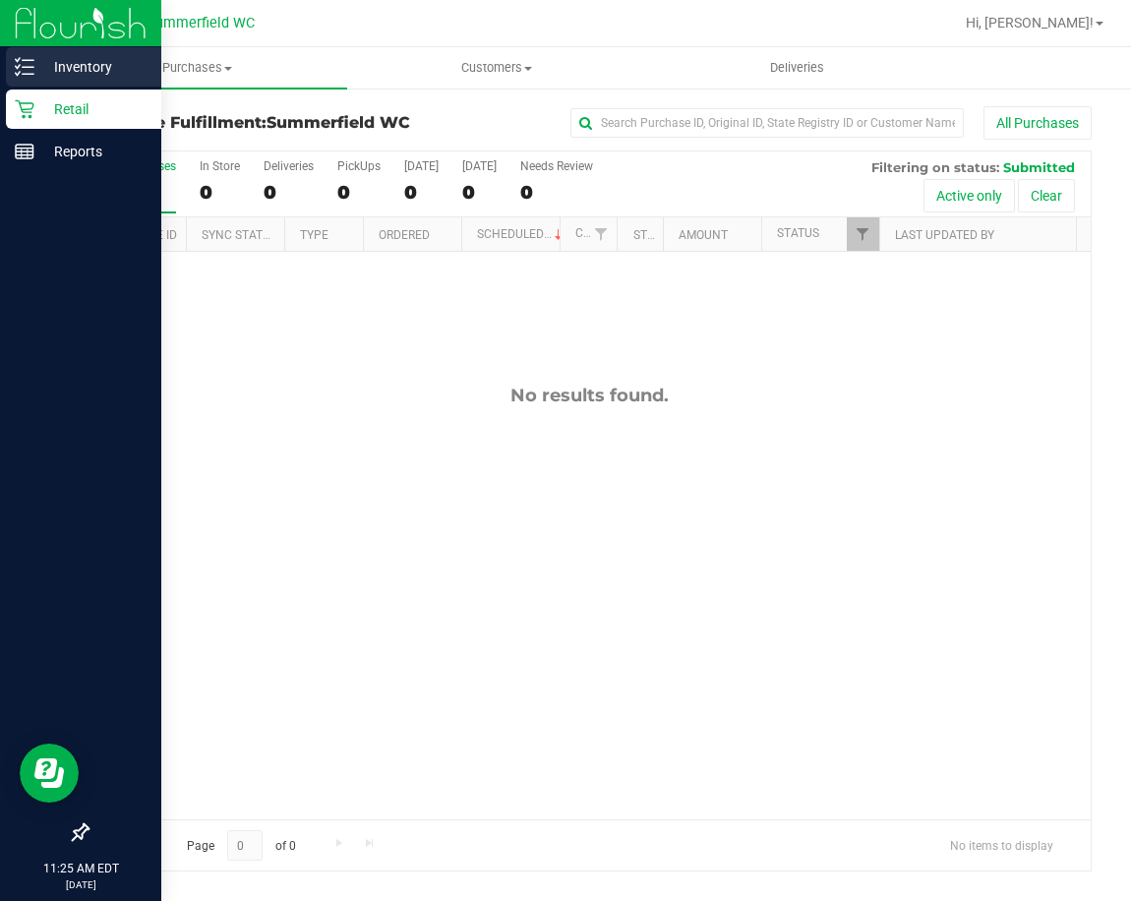
click at [87, 69] on p "Inventory" at bounding box center [93, 67] width 118 height 24
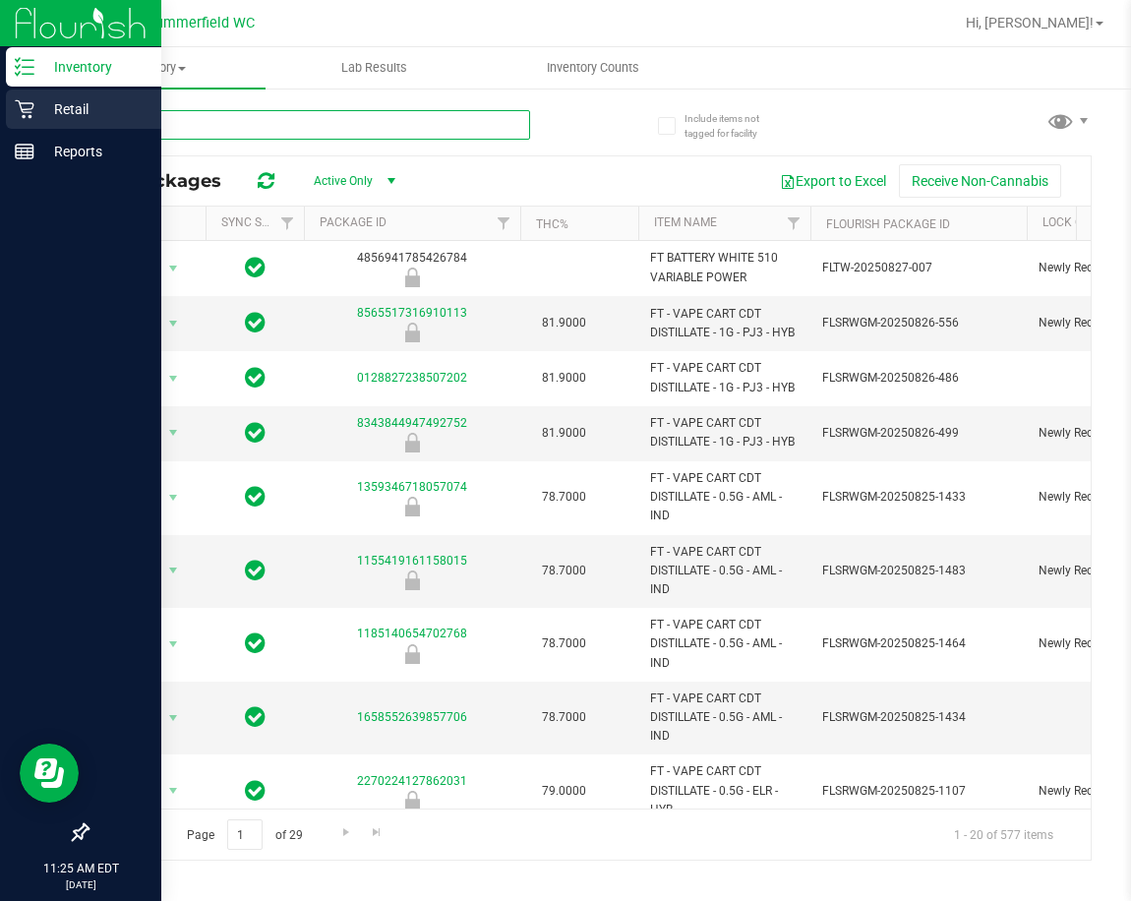
click at [207, 121] on input "text" at bounding box center [308, 124] width 443 height 29
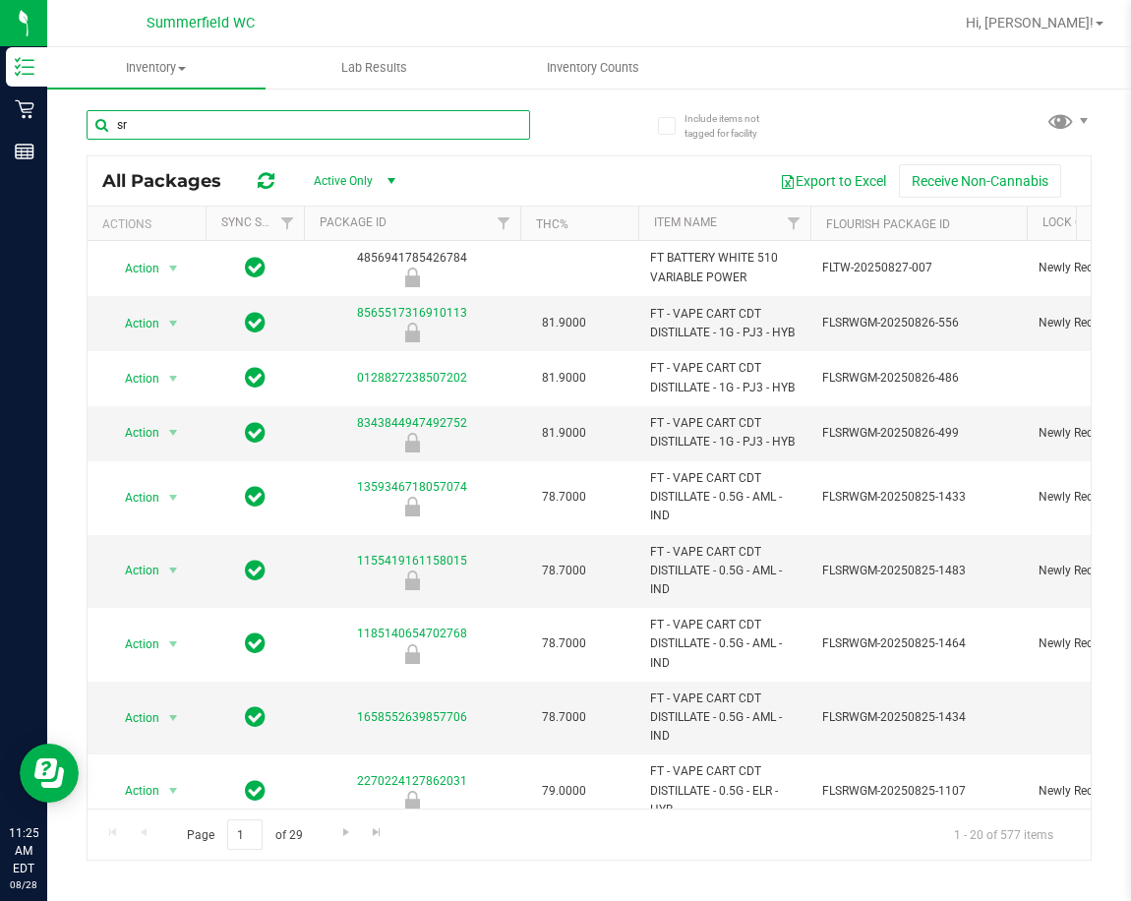
type input "srz"
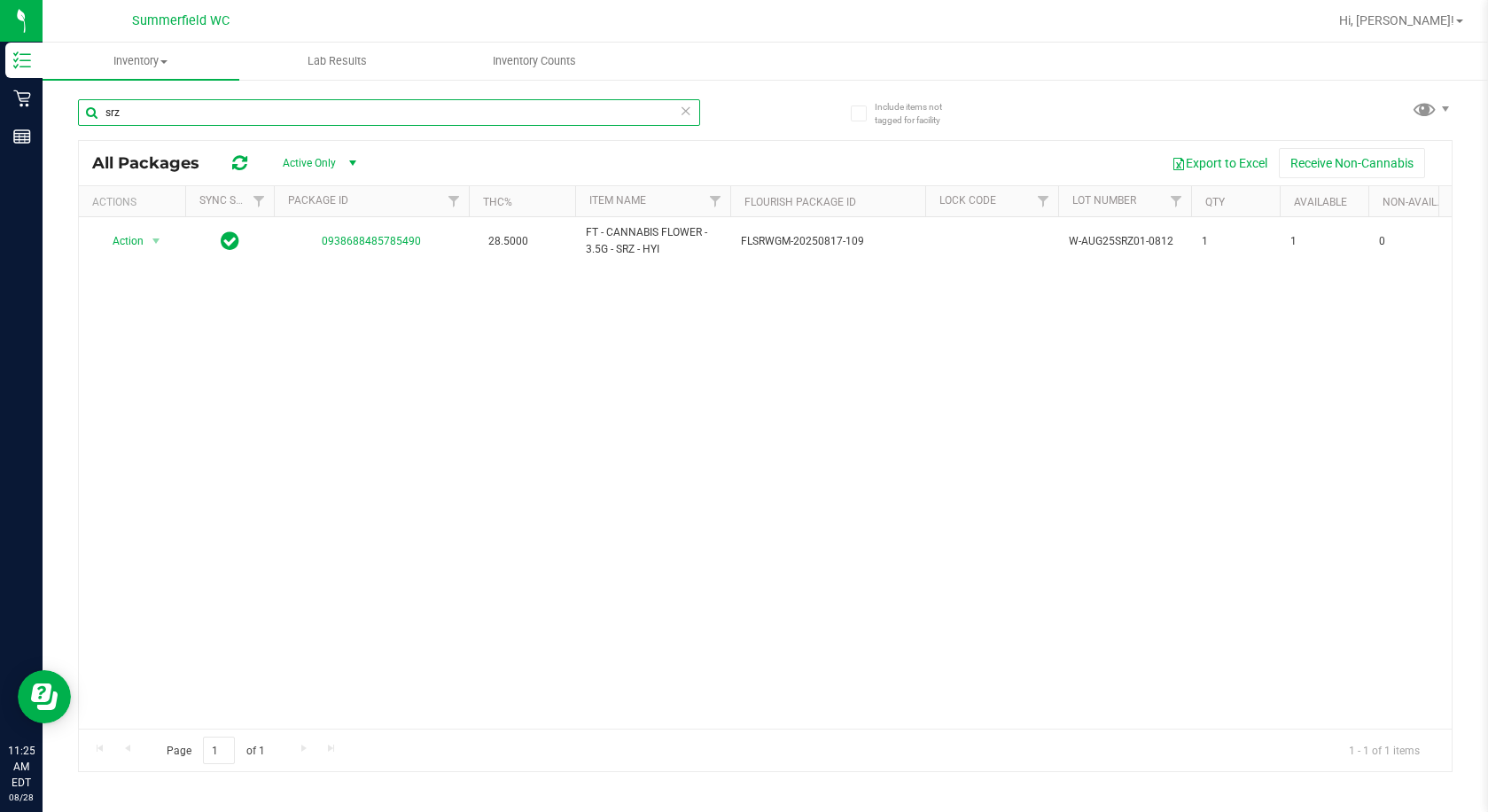
drag, startPoint x: 178, startPoint y: 111, endPoint x: 71, endPoint y: 105, distance: 107.2
click at [71, 105] on div "Include items not tagged for facility srz All Packages Active Only Active Only …" at bounding box center [765, 349] width 1446 height 541
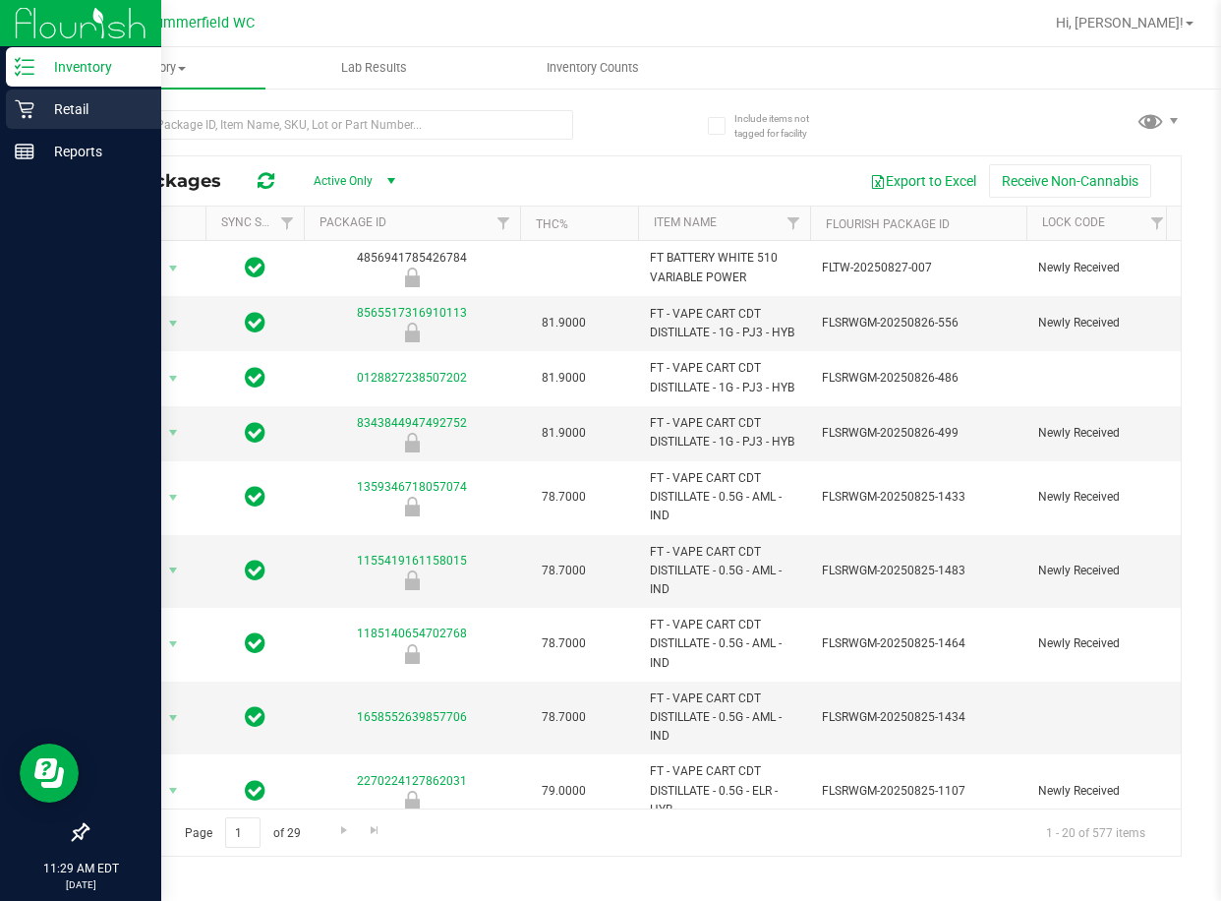
click at [74, 102] on p "Retail" at bounding box center [93, 109] width 118 height 24
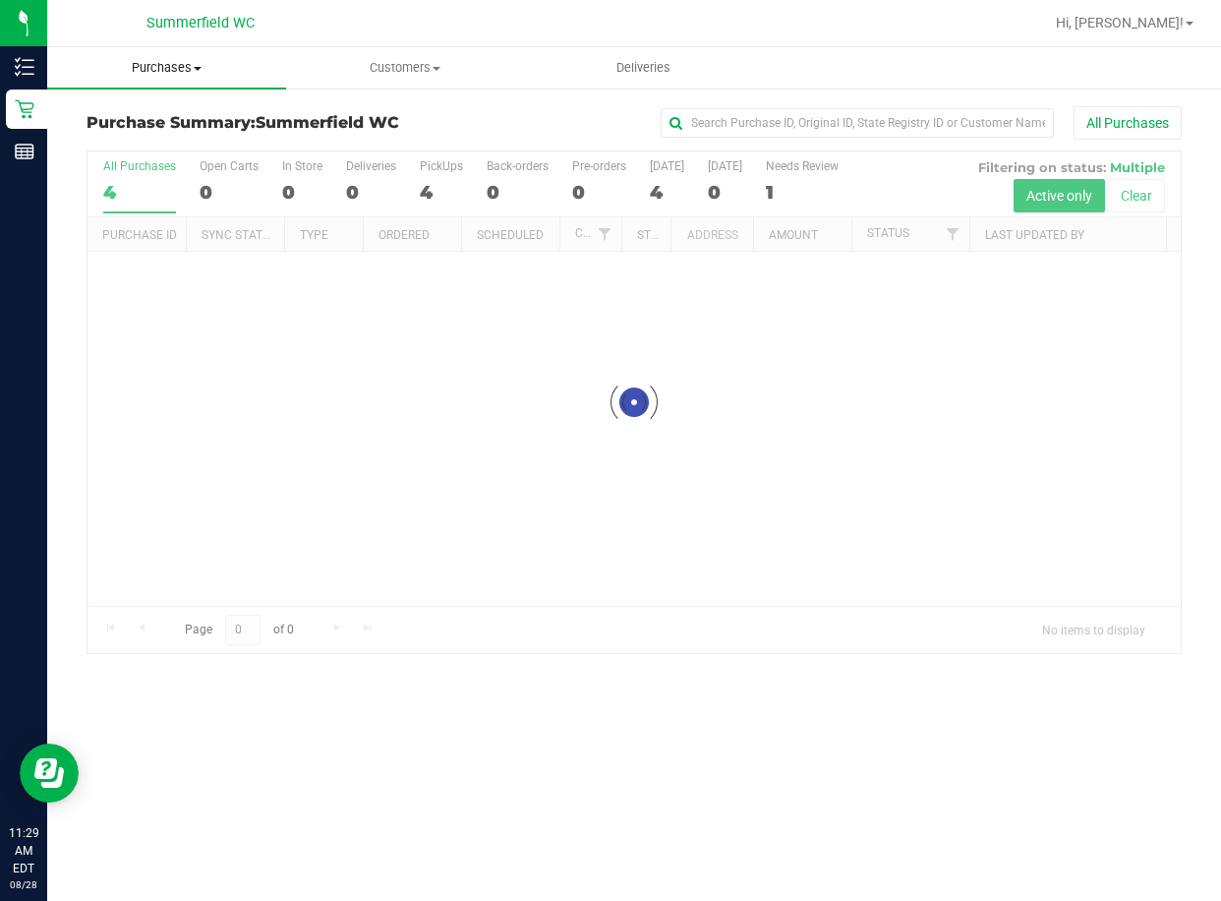
click at [147, 54] on uib-tab-heading "Purchases Summary of purchases Fulfillment All purchases" at bounding box center [166, 67] width 239 height 41
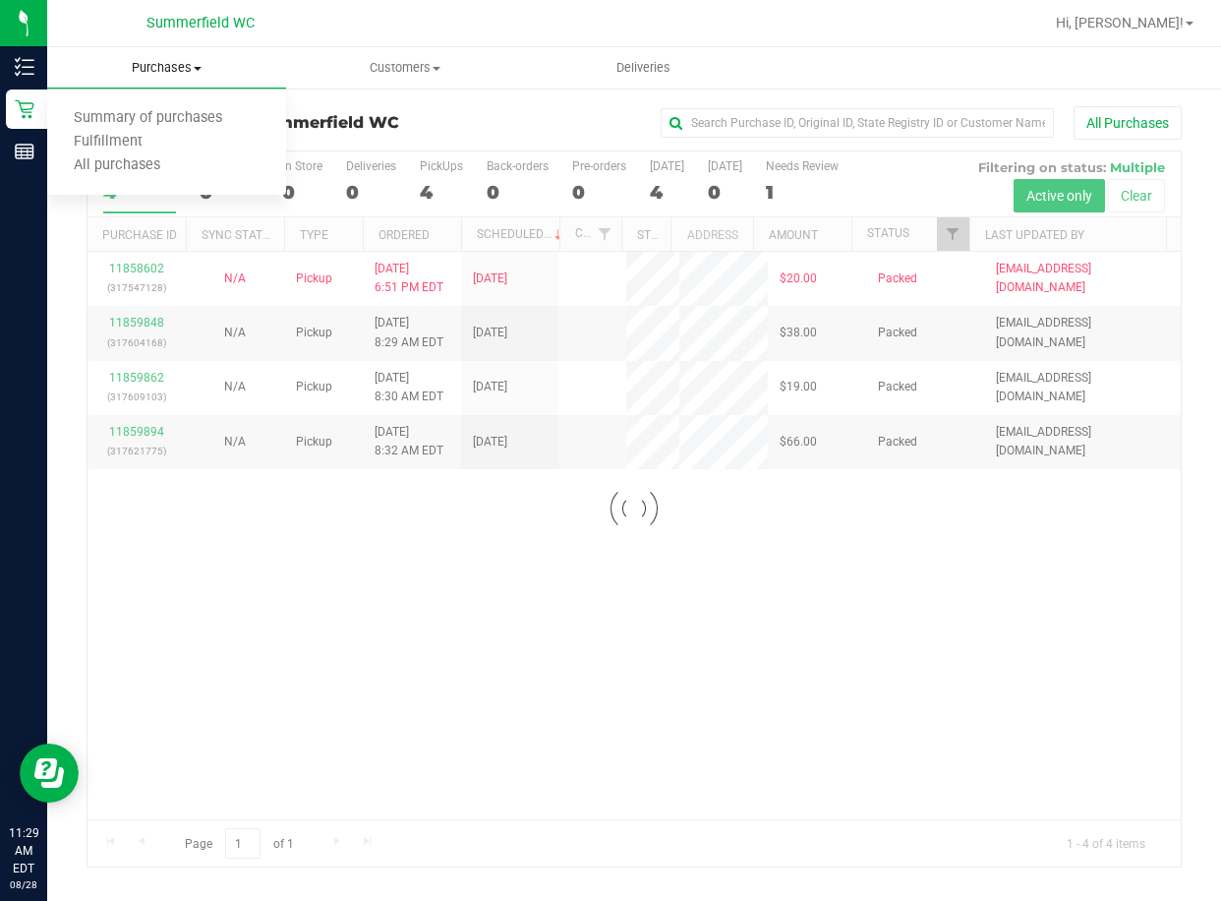
click at [148, 68] on span "Purchases" at bounding box center [166, 68] width 239 height 18
click at [159, 68] on span "Purchases" at bounding box center [166, 68] width 239 height 18
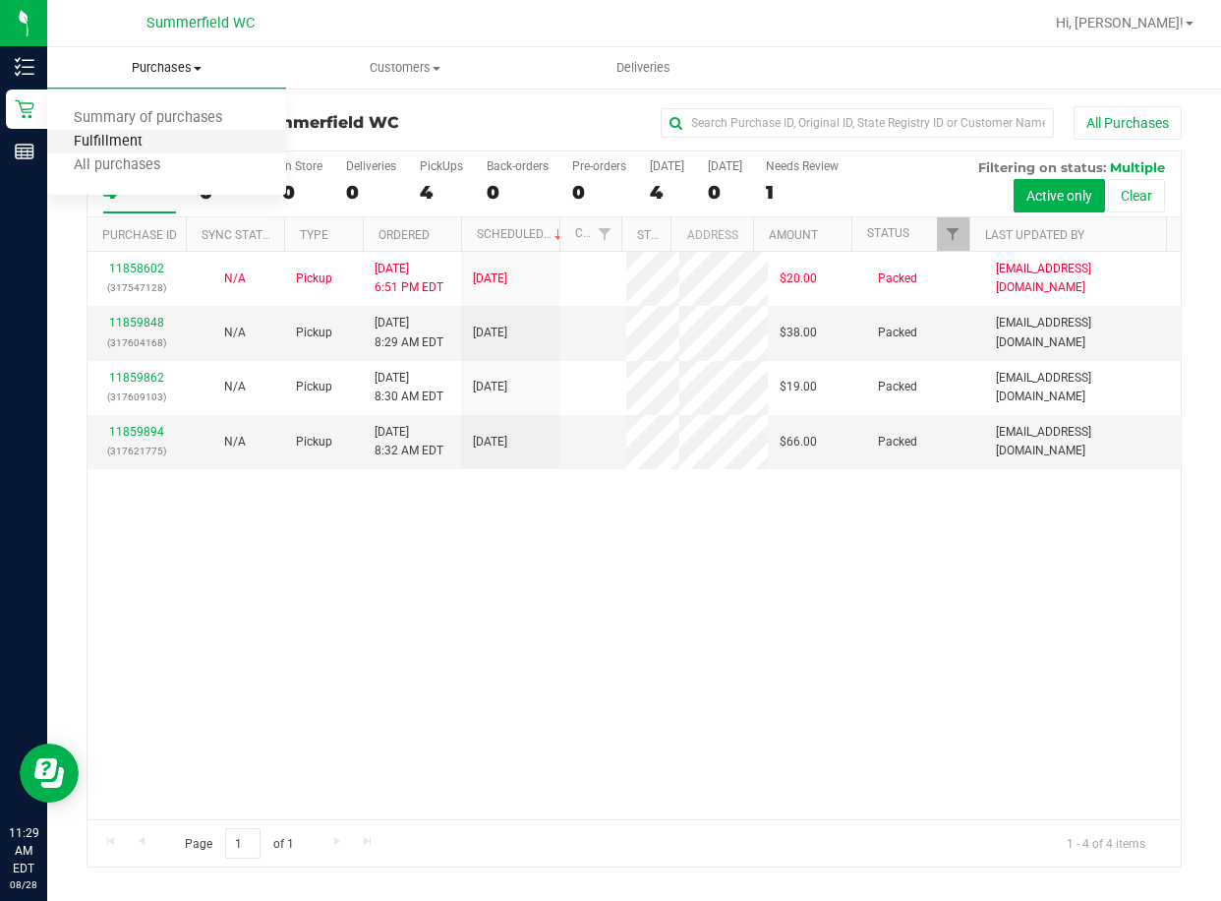
click at [125, 142] on span "Fulfillment" at bounding box center [108, 142] width 122 height 17
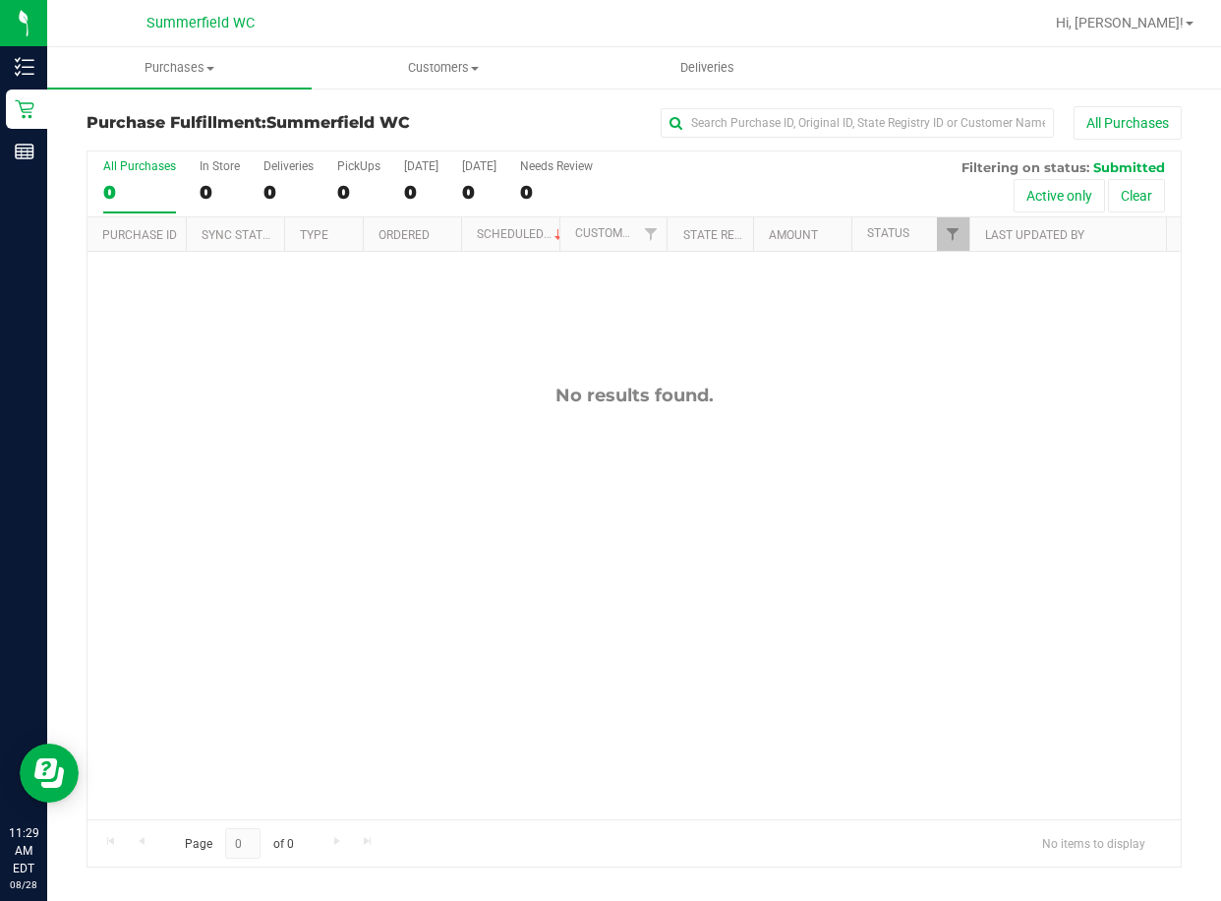
click at [454, 622] on div "No results found." at bounding box center [634, 602] width 1093 height 700
click at [159, 75] on span "Purchases" at bounding box center [179, 68] width 264 height 18
click at [169, 167] on span "All purchases" at bounding box center [117, 165] width 140 height 17
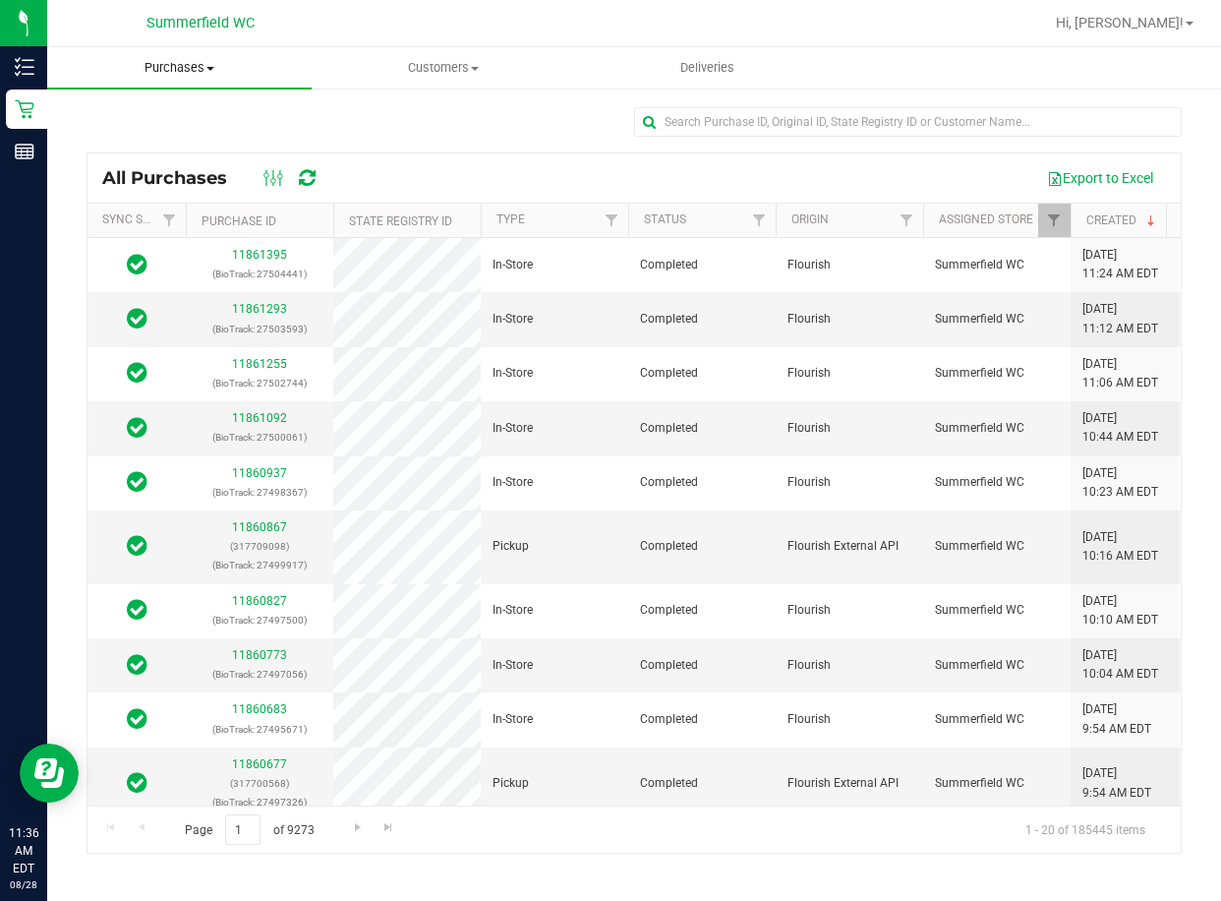
click at [173, 74] on span "Purchases" at bounding box center [179, 68] width 264 height 18
click at [173, 111] on span "Summary of purchases" at bounding box center [148, 118] width 202 height 17
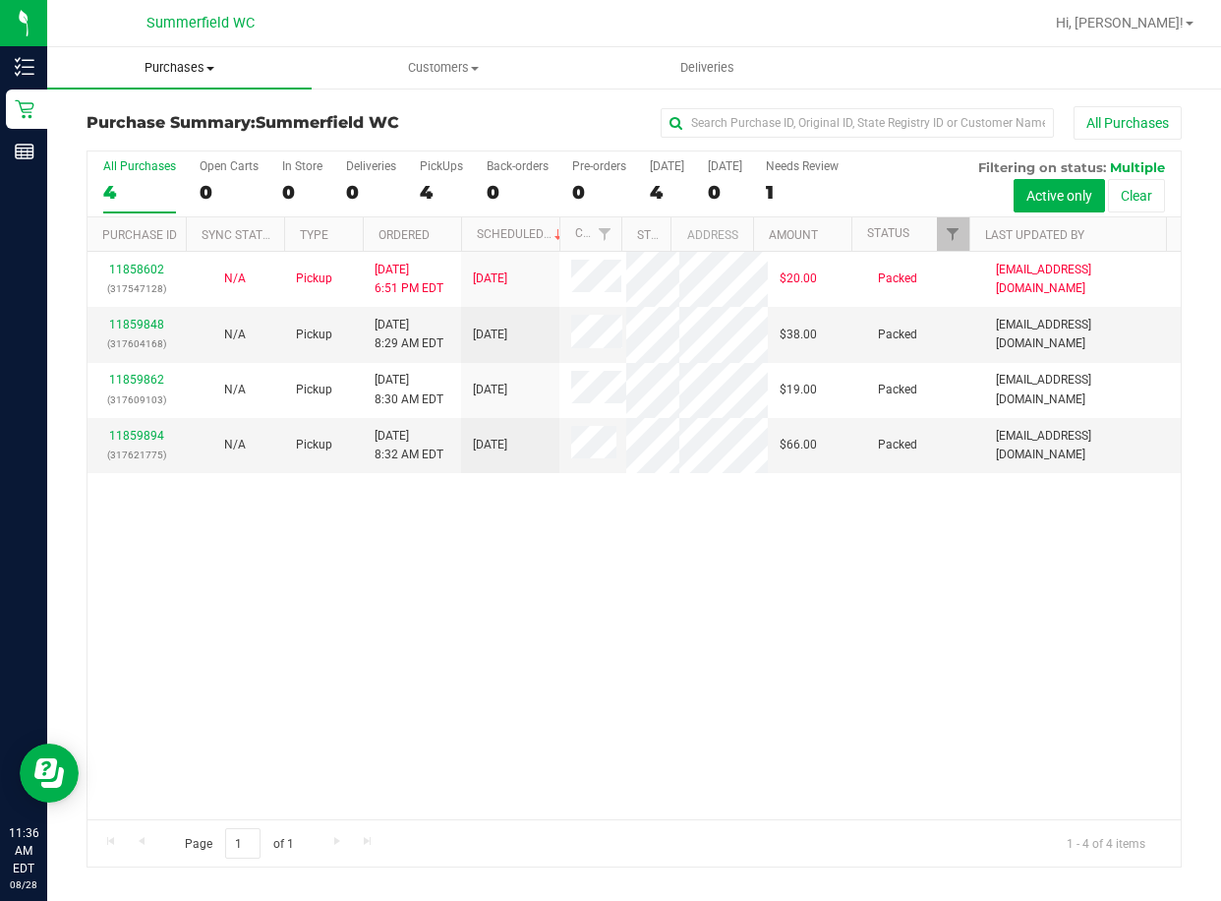
click at [191, 69] on span "Purchases" at bounding box center [179, 68] width 264 height 18
click at [183, 165] on span "All purchases" at bounding box center [117, 165] width 140 height 17
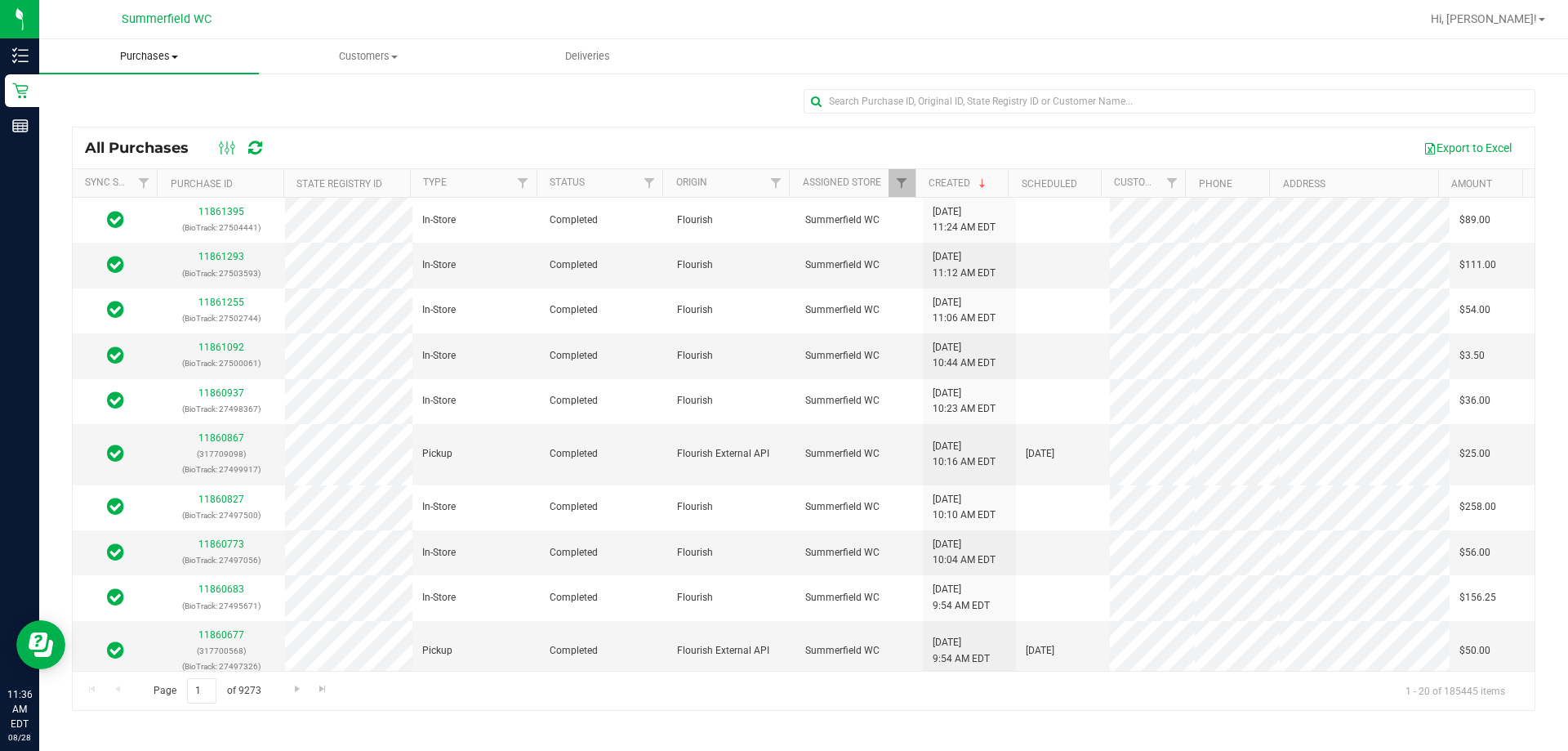
click at [152, 56] on span "Purchases" at bounding box center [149, 56] width 219 height 15
click at [137, 135] on span "All purchases" at bounding box center [97, 137] width 116 height 14
click at [141, 99] on span "Summary of purchases" at bounding box center [123, 98] width 168 height 14
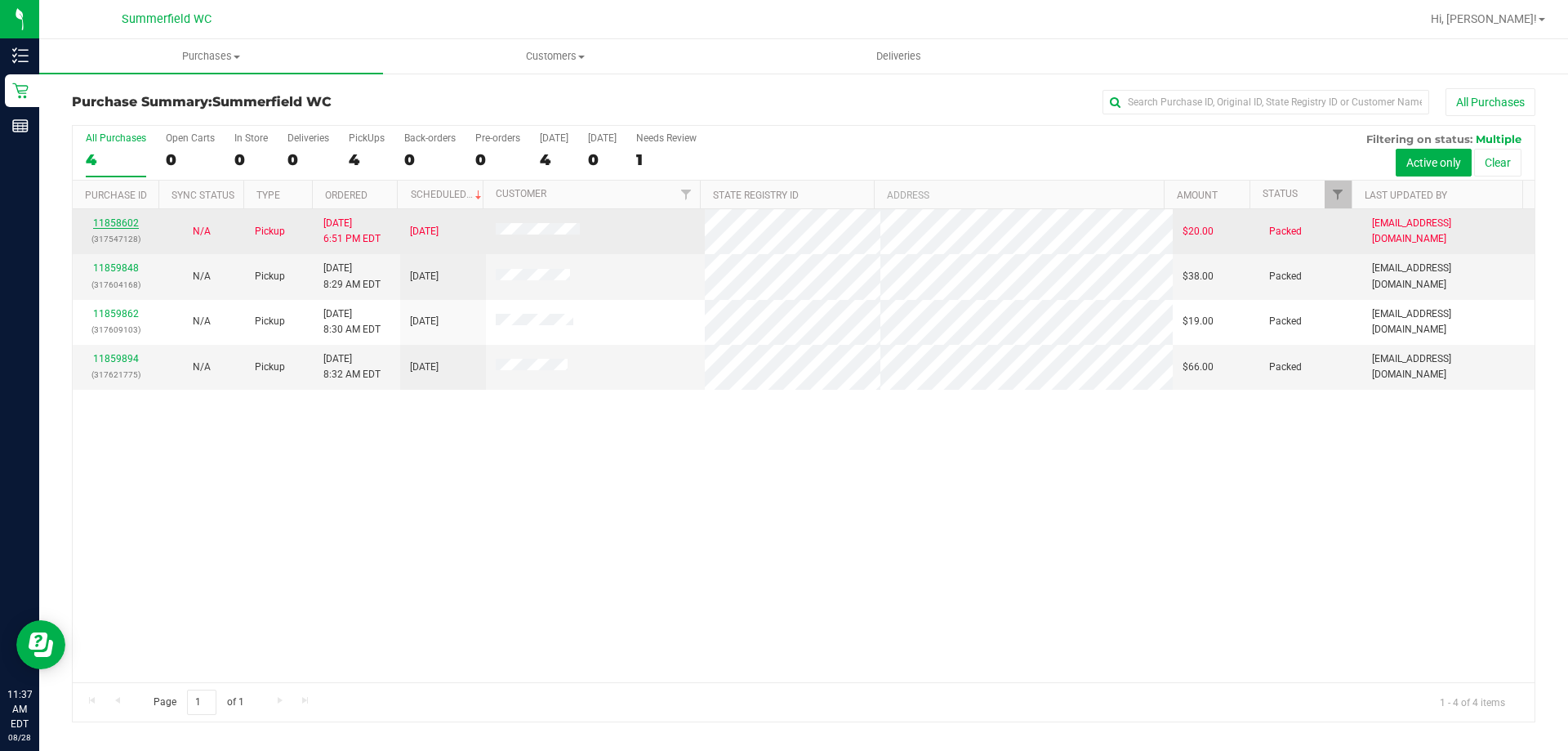
click at [126, 223] on link "11858602" at bounding box center [115, 223] width 46 height 12
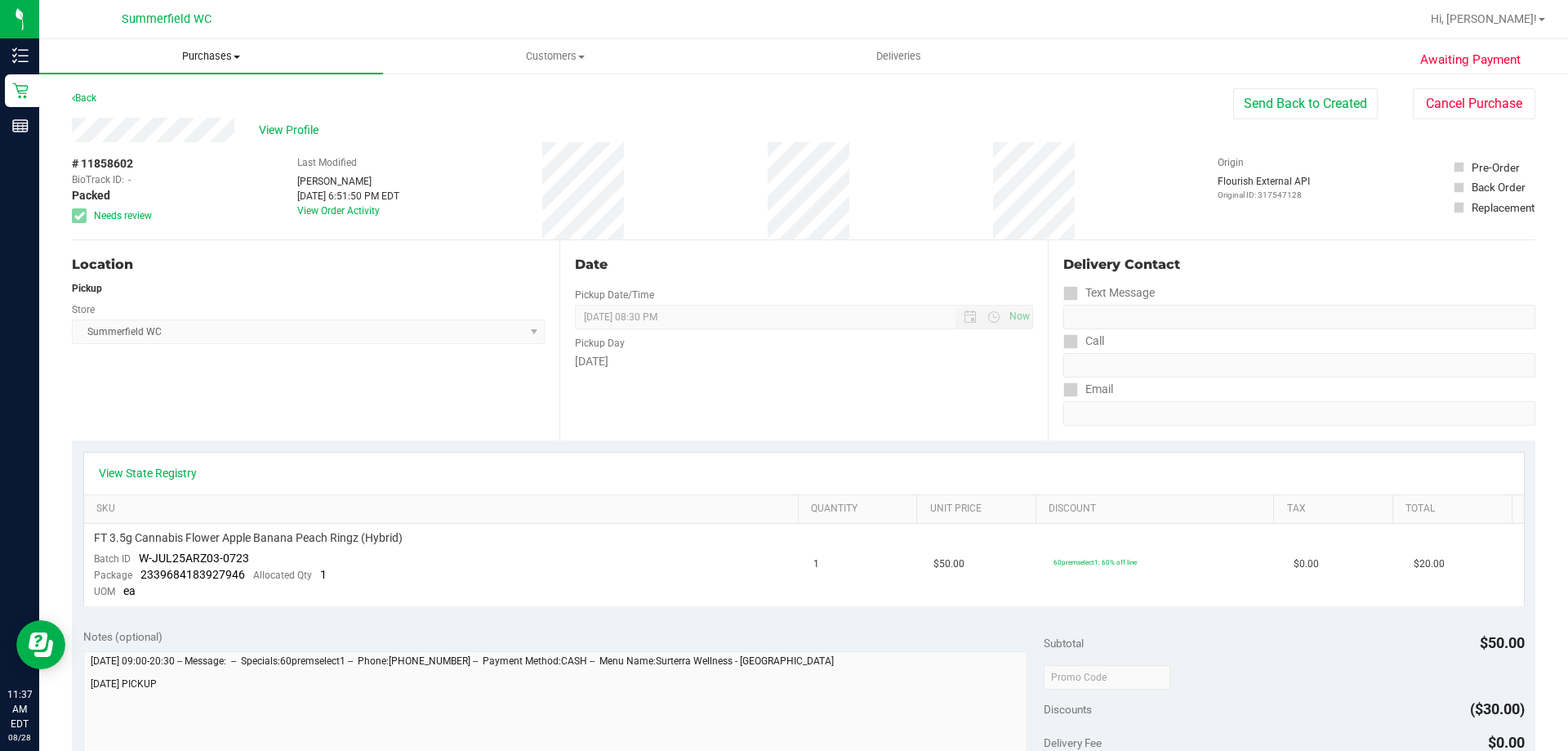
click at [199, 56] on span "Purchases" at bounding box center [211, 56] width 344 height 15
click at [120, 119] on span "Fulfillment" at bounding box center [90, 118] width 101 height 14
